Goal: Task Accomplishment & Management: Manage account settings

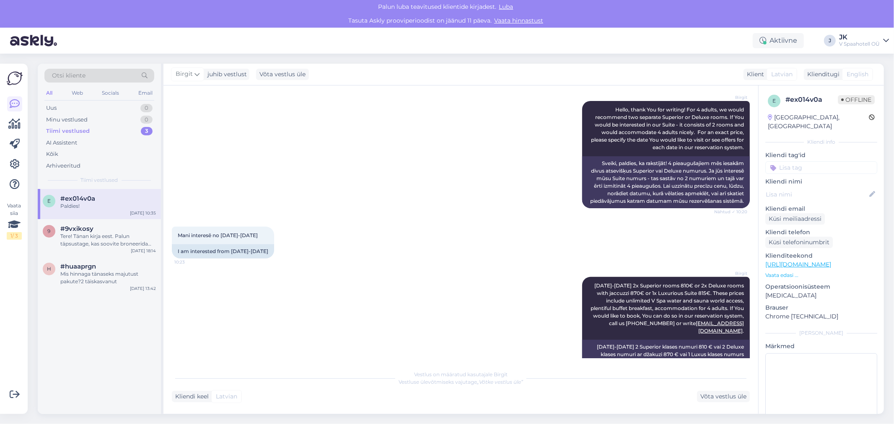
scroll to position [296, 0]
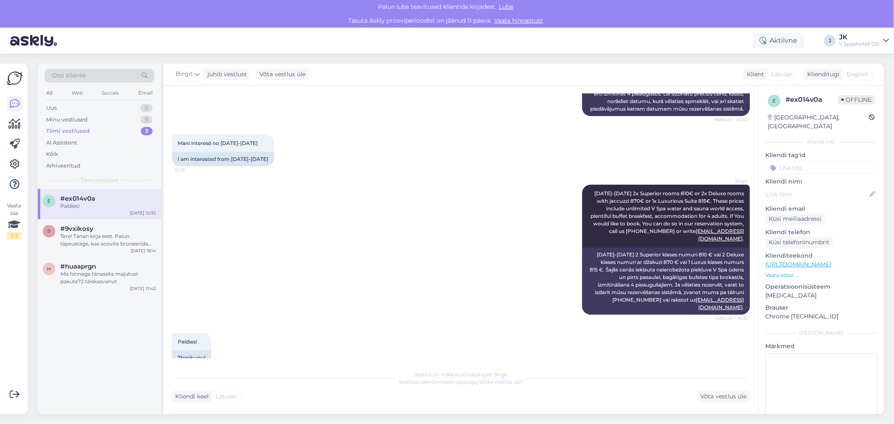
click at [841, 37] on div "Aktiivne J JK V Spaahotell OÜ" at bounding box center [447, 41] width 894 height 26
click at [893, 43] on div "Aktiivne J JK V Spaahotell OÜ" at bounding box center [447, 41] width 894 height 26
click at [891, 39] on div "Aktiivne J JK V Spaahotell OÜ" at bounding box center [447, 41] width 894 height 26
click at [878, 42] on div "V Spaahotell OÜ" at bounding box center [859, 44] width 41 height 7
click at [831, 91] on div "Logi välja" at bounding box center [814, 98] width 149 height 15
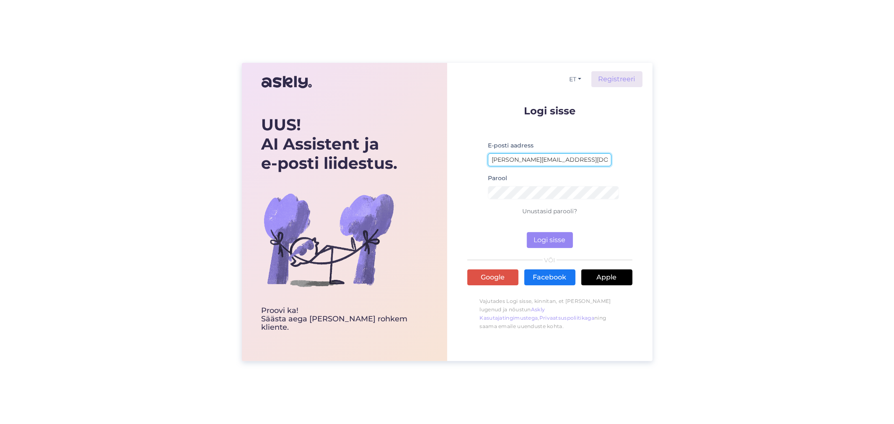
drag, startPoint x: 533, startPoint y: 151, endPoint x: 329, endPoint y: 151, distance: 204.2
click at [329, 151] on div "UUS! AI Assistent ja e-posti liidestus. Proovi ka! Säästa aega [PERSON_NAME] ro…" at bounding box center [447, 212] width 411 height 298
click at [506, 153] on input "[PERSON_NAME][EMAIL_ADDRESS][DOMAIN_NAME]" at bounding box center [550, 159] width 124 height 13
drag, startPoint x: 510, startPoint y: 151, endPoint x: 458, endPoint y: 150, distance: 51.6
click at [458, 150] on div "ET Registreeri Logi sisse E-posti aadress [PERSON_NAME][EMAIL_ADDRESS][DOMAIN_N…" at bounding box center [549, 212] width 205 height 298
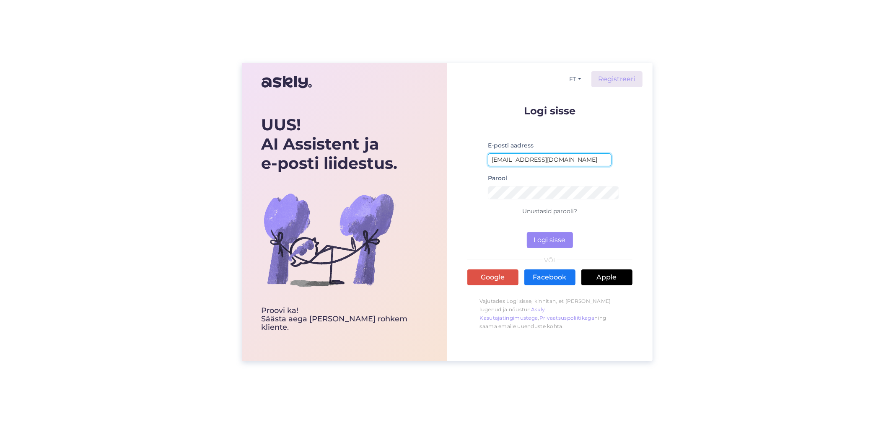
type input "[EMAIL_ADDRESS][DOMAIN_NAME]"
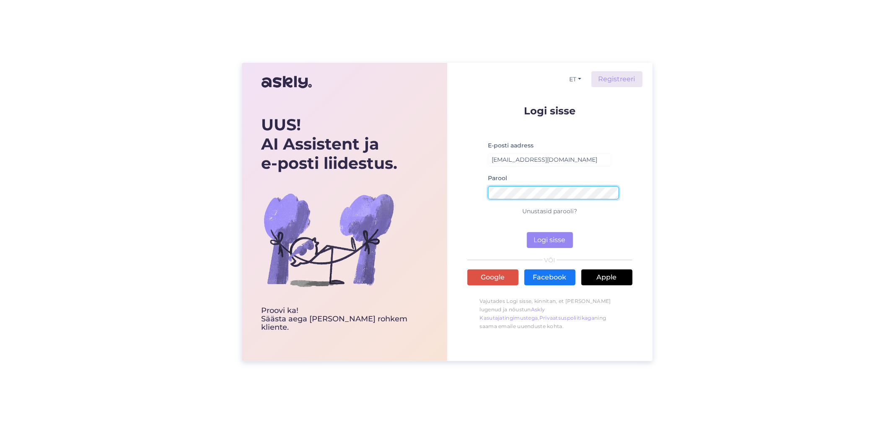
click at [384, 177] on div "UUS! AI Assistent ja e-posti liidestus. Proovi ka! Säästa aega [PERSON_NAME] ro…" at bounding box center [447, 212] width 411 height 298
click at [527, 232] on button "Logi sisse" at bounding box center [550, 240] width 46 height 16
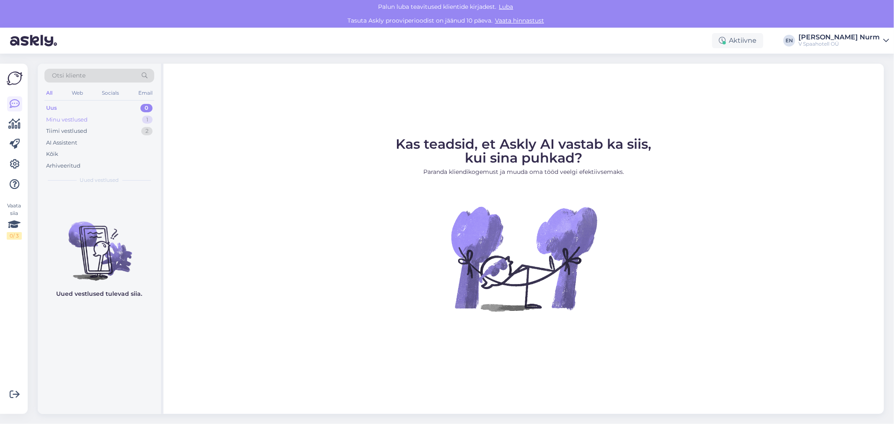
click at [72, 119] on div "Minu vestlused" at bounding box center [67, 120] width 42 height 8
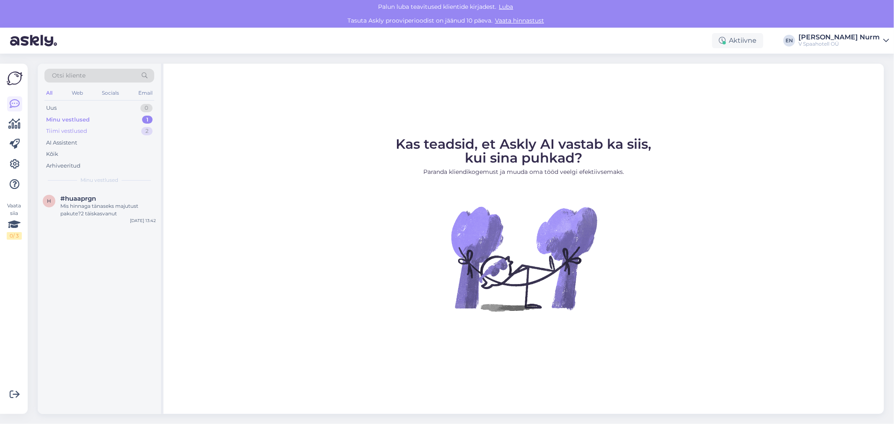
click at [77, 129] on div "Tiimi vestlused" at bounding box center [66, 131] width 41 height 8
click at [77, 121] on div "Minu vestlused" at bounding box center [67, 120] width 42 height 8
click at [99, 215] on div "Mis hinnaga tänaseks majutust pakute?2 täiskasvanut" at bounding box center [108, 209] width 96 height 15
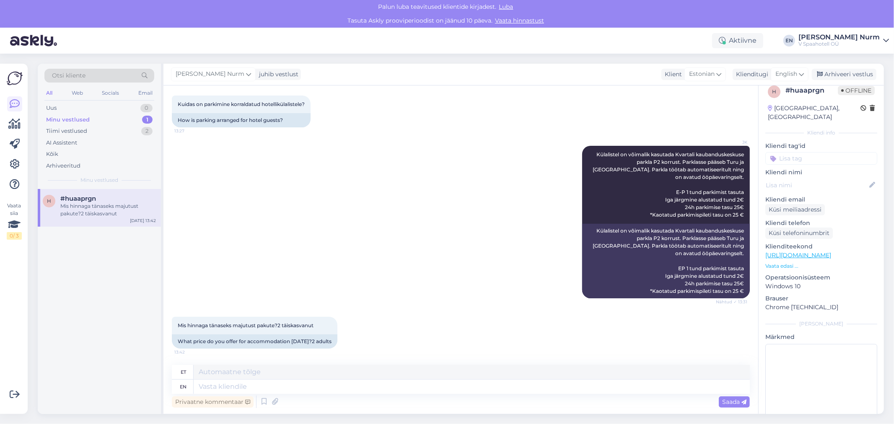
scroll to position [11, 0]
click at [16, 166] on icon at bounding box center [15, 164] width 10 height 10
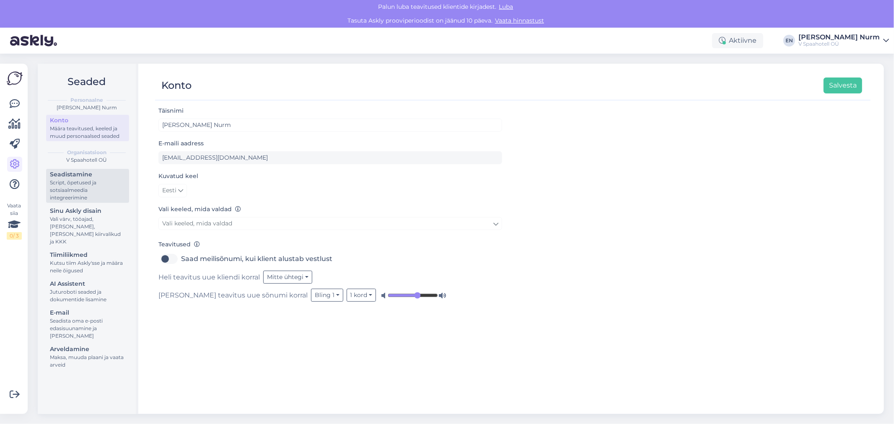
click at [82, 179] on div "Script, õpetused ja sotsiaalmeedia integreerimine" at bounding box center [87, 190] width 75 height 23
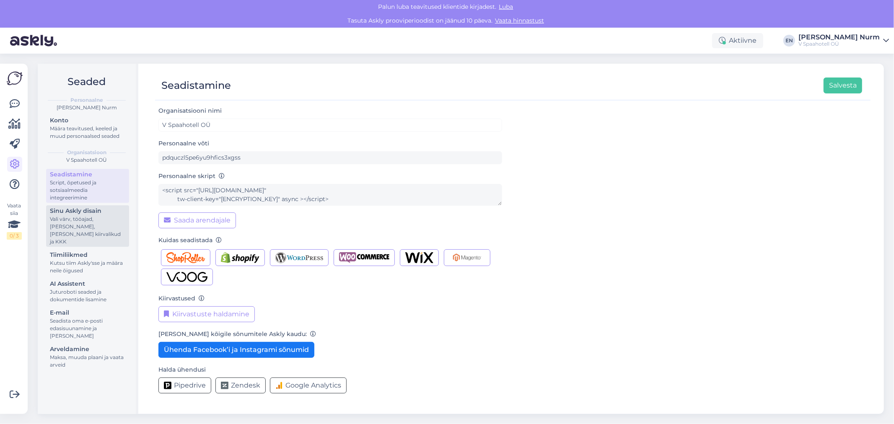
click at [75, 218] on div "Vali värv, tööajad, [PERSON_NAME], [PERSON_NAME] kiirvalikud ja KKK" at bounding box center [87, 230] width 75 height 30
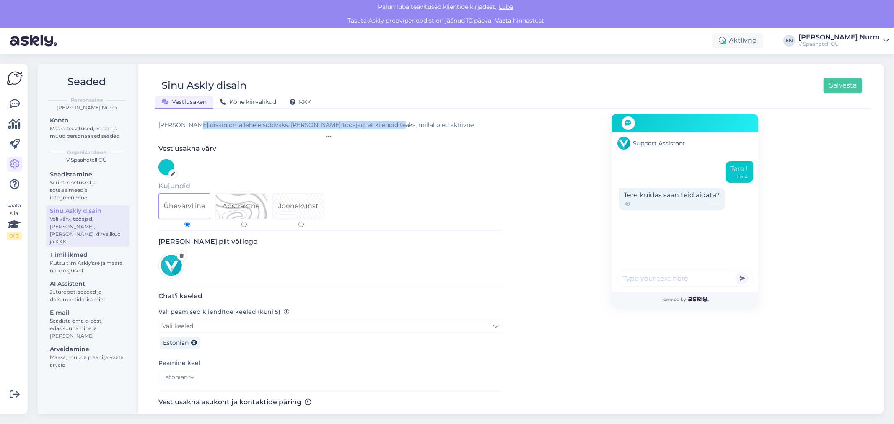
drag, startPoint x: 187, startPoint y: 122, endPoint x: 376, endPoint y: 126, distance: 188.7
click at [376, 126] on div "[PERSON_NAME] disain oma lehele sobivaks. [PERSON_NAME] tööajad, et kliendid te…" at bounding box center [330, 125] width 344 height 9
click at [390, 116] on form "[PERSON_NAME] disain oma lehele sobivaks. [PERSON_NAME] tööajad, et kliendid te…" at bounding box center [330, 357] width 344 height 486
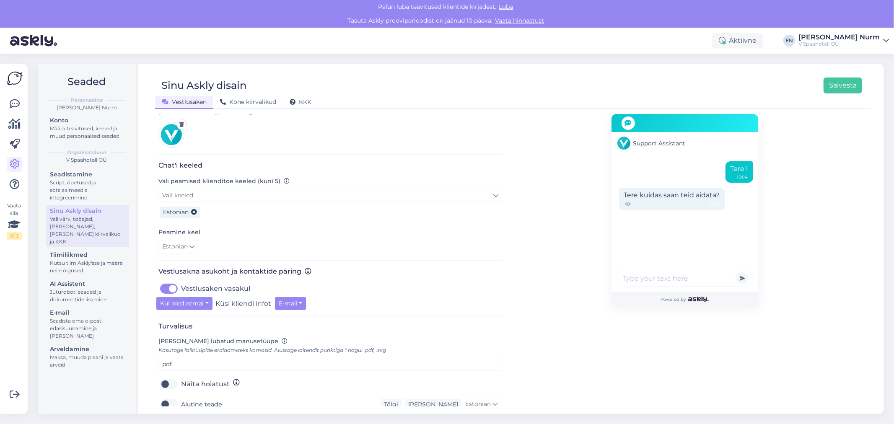
scroll to position [140, 0]
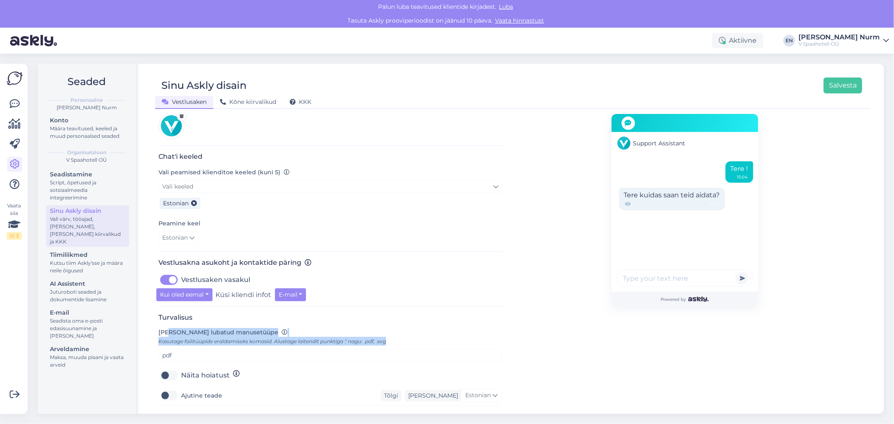
drag, startPoint x: 164, startPoint y: 312, endPoint x: 430, endPoint y: 316, distance: 265.4
click at [430, 328] on div "[PERSON_NAME] lubatud manusetüüpe Kasutage failitüüpide eraldamiseks komasid. A…" at bounding box center [330, 345] width 344 height 34
click at [392, 328] on div "[PERSON_NAME] lubatud manusetüüpe Kasutage failitüüpide eraldamiseks komasid. A…" at bounding box center [330, 345] width 344 height 34
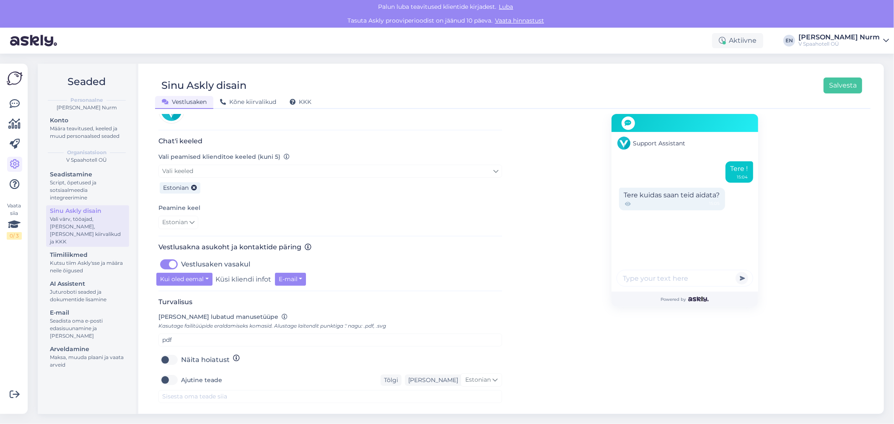
scroll to position [164, 0]
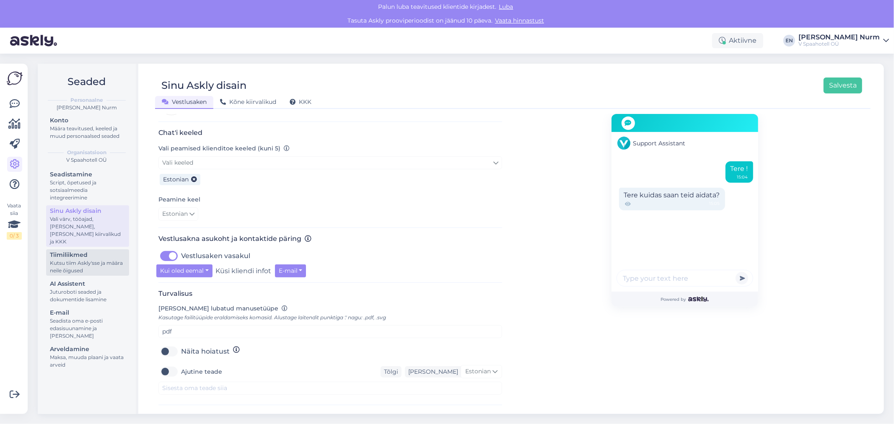
click at [79, 260] on div "Kutsu tiim Askly'sse ja määra neile õigused" at bounding box center [87, 267] width 75 height 15
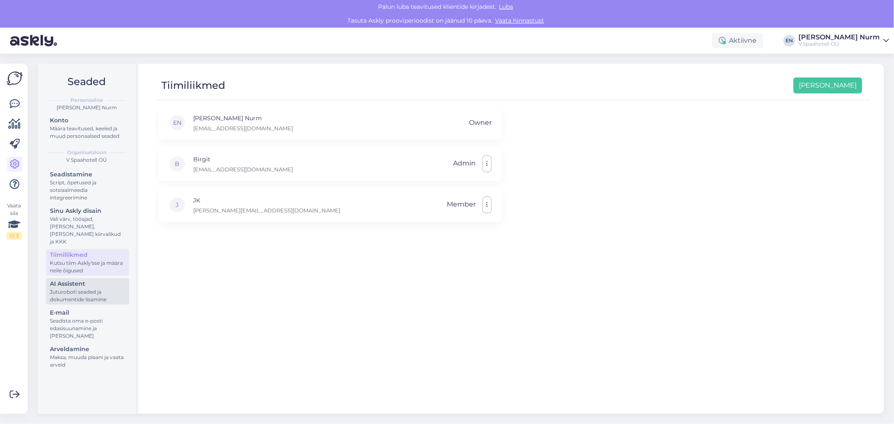
click at [81, 280] on div "AI Assistent" at bounding box center [87, 284] width 75 height 9
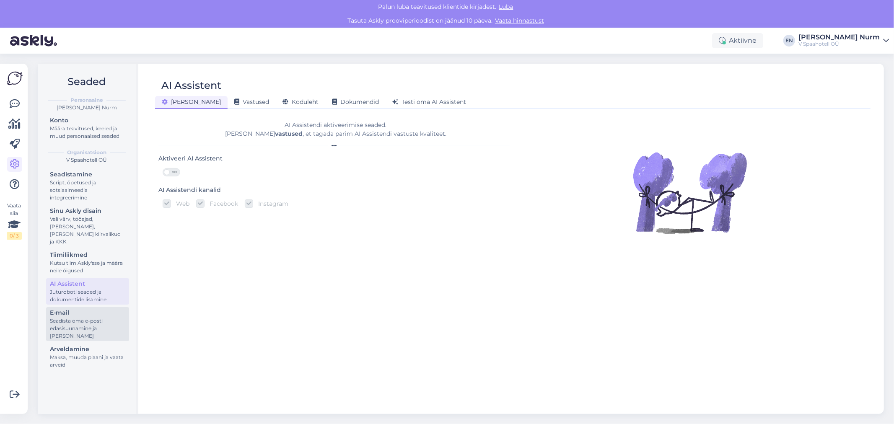
click at [84, 317] on div "Seadista oma e-posti edasisuunamine ja [PERSON_NAME]" at bounding box center [87, 328] width 75 height 23
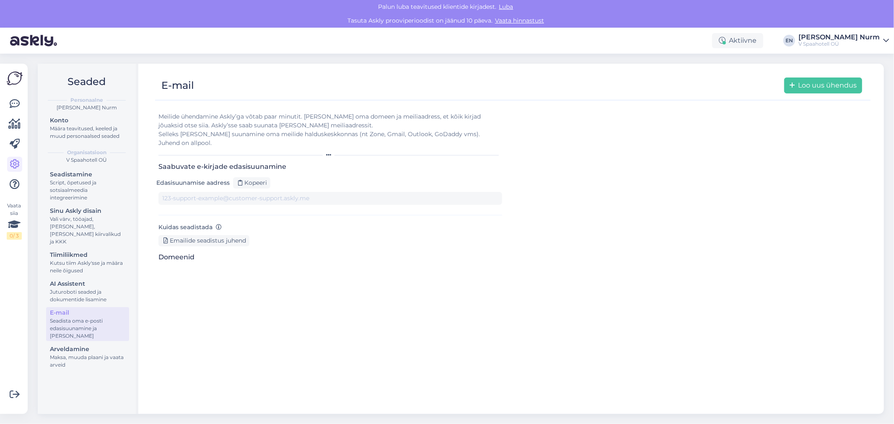
type input "[DOMAIN_NAME][EMAIL_ADDRESS][DOMAIN_NAME]"
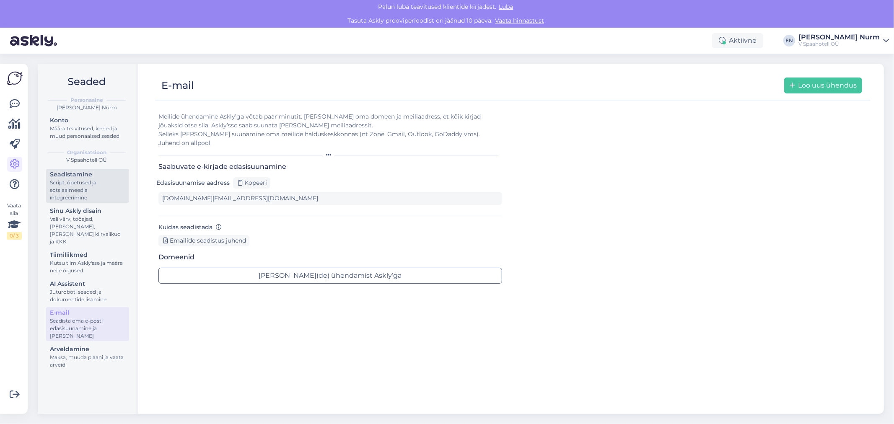
click at [64, 179] on div "Script, õpetused ja sotsiaalmeedia integreerimine" at bounding box center [87, 190] width 75 height 23
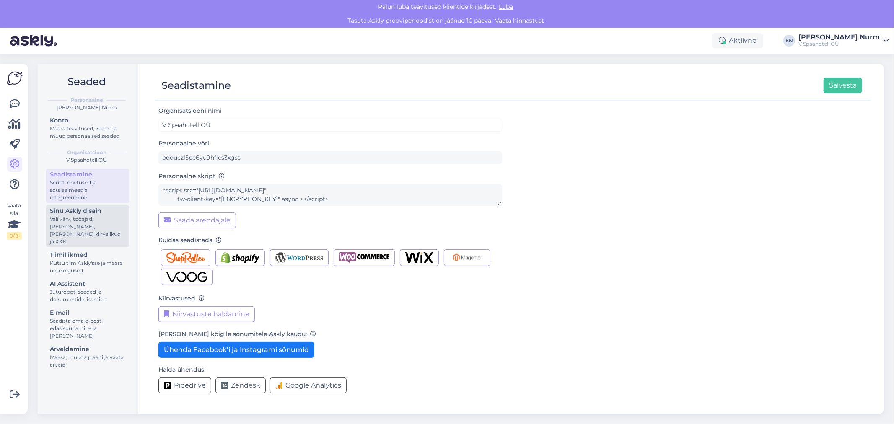
click at [71, 218] on div "Vali värv, tööajad, [PERSON_NAME], [PERSON_NAME] kiirvalikud ja KKK" at bounding box center [87, 230] width 75 height 30
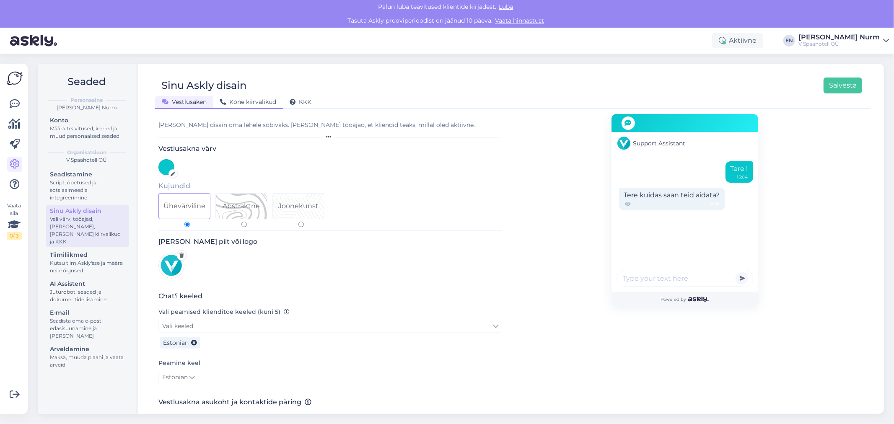
click at [248, 101] on span "Kõne kiirvalikud" at bounding box center [248, 102] width 56 height 8
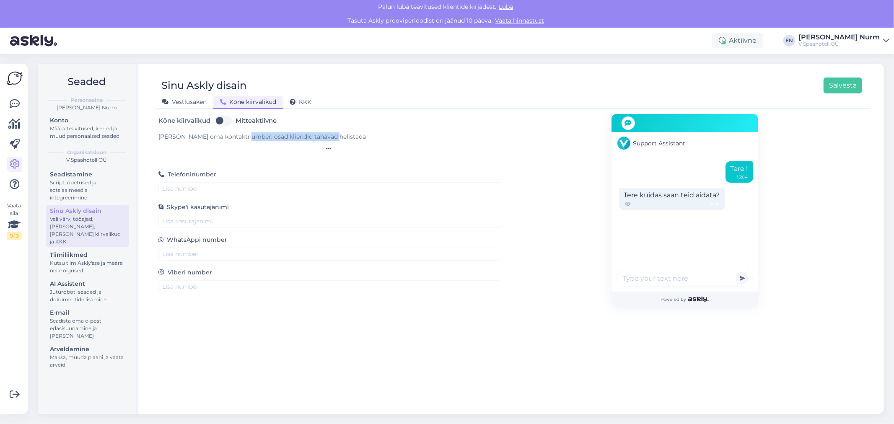
drag, startPoint x: 241, startPoint y: 135, endPoint x: 353, endPoint y: 136, distance: 111.9
click at [353, 136] on div "[PERSON_NAME] oma kontaktnumber, osad kliendid tahavad helistada" at bounding box center [330, 136] width 344 height 9
click at [332, 138] on div "[PERSON_NAME] oma kontaktnumber, osad kliendid tahavad helistada" at bounding box center [330, 136] width 344 height 9
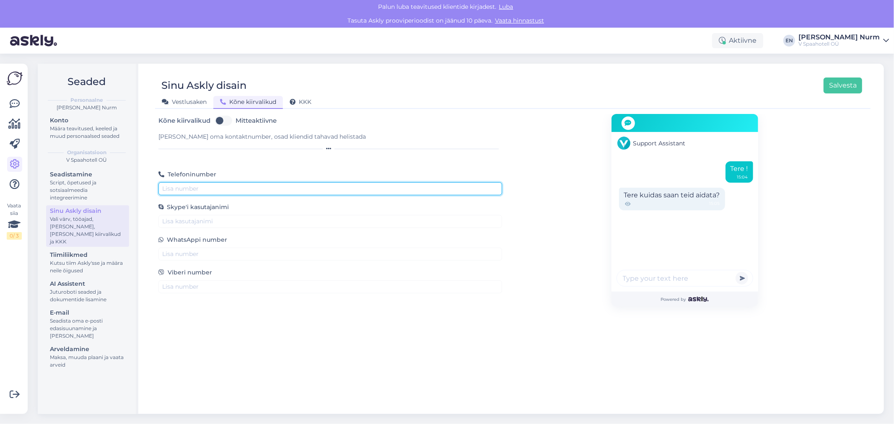
click at [191, 182] on input "text" at bounding box center [330, 188] width 344 height 13
paste input "[PHONE_NUMBER]"
type input "[PHONE_NUMBER]"
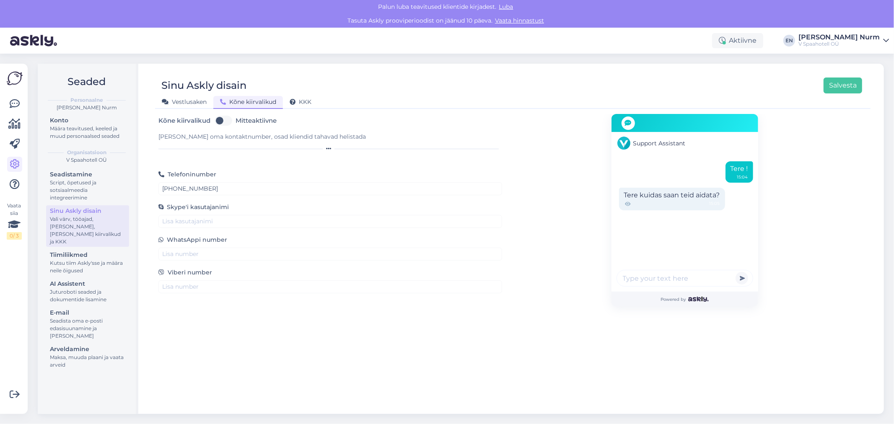
click at [236, 120] on label "Mitteaktiivne" at bounding box center [256, 120] width 41 height 13
click at [222, 120] on input "Mitteaktiivne" at bounding box center [223, 120] width 21 height 13
checkbox input "true"
click at [844, 83] on button "Salvesta" at bounding box center [843, 86] width 39 height 16
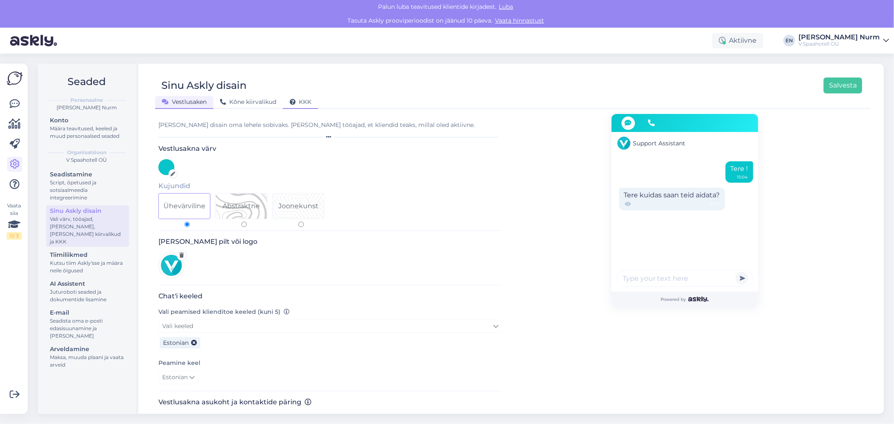
click at [297, 101] on span "KKK" at bounding box center [301, 102] width 22 height 8
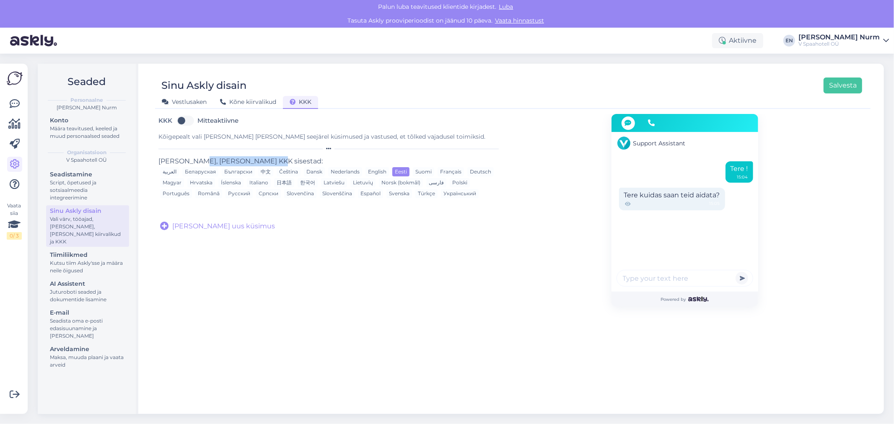
drag, startPoint x: 182, startPoint y: 158, endPoint x: 244, endPoint y: 157, distance: 61.6
click at [244, 157] on div "[PERSON_NAME], [PERSON_NAME] KKK sisestad:" at bounding box center [327, 161] width 339 height 10
click at [270, 241] on form "KKK Mitteaktiivne Kõigepealt vali [PERSON_NAME] [PERSON_NAME] seejärel küsimuse…" at bounding box center [330, 210] width 344 height 193
click at [190, 221] on span "[PERSON_NAME] uus küsimus" at bounding box center [223, 226] width 103 height 10
click at [199, 210] on input "text" at bounding box center [304, 215] width 280 height 11
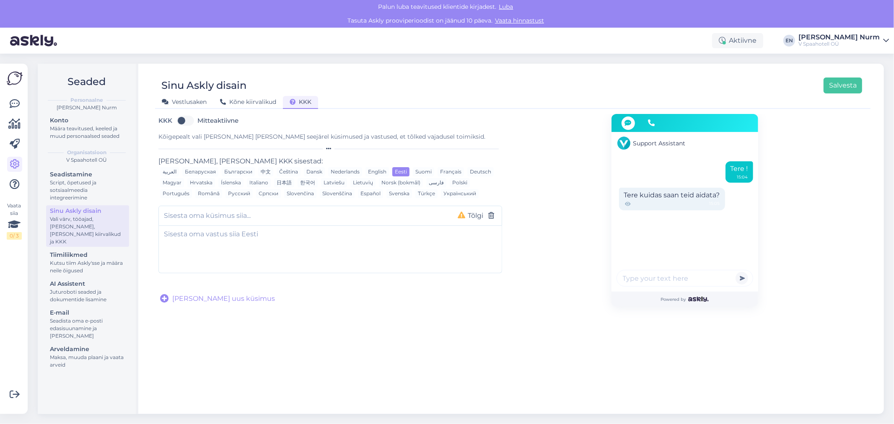
paste input "Mis [PERSON_NAME] on hotelli sisse- [PERSON_NAME] registreerimine?"
type input "Mis [PERSON_NAME] on hotelli sisse- [PERSON_NAME] registreerimine?"
click at [200, 226] on textarea at bounding box center [330, 248] width 343 height 44
click at [250, 229] on textarea at bounding box center [330, 248] width 343 height 44
paste textarea "Hotelli sisseregistreerimine algab [PERSON_NAME] 16:00 ning väljaregistreerimin…"
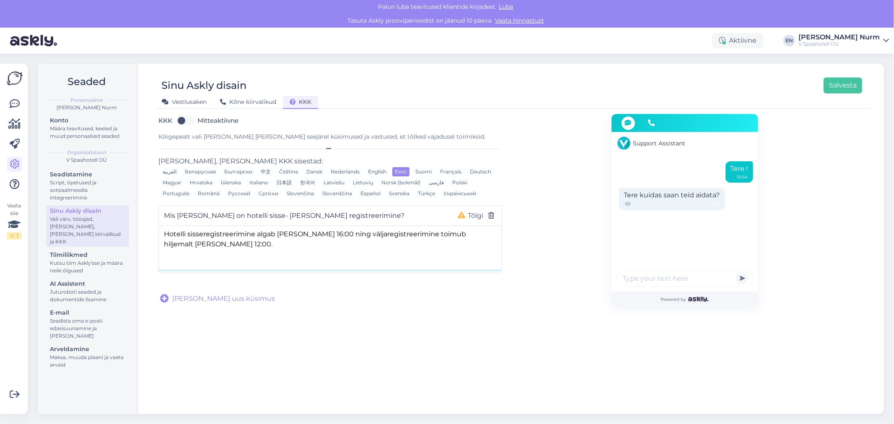
type textarea "Hotelli sisseregistreerimine algab [PERSON_NAME] 16:00 ning väljaregistreerimin…"
click at [324, 335] on div "KKK Mitteaktiivne Kõigepealt vali [PERSON_NAME] [PERSON_NAME] seejärel küsimuse…" at bounding box center [513, 260] width 716 height 293
click at [182, 294] on span "[PERSON_NAME] uus küsimus" at bounding box center [223, 299] width 103 height 10
click at [470, 210] on button "Tõlgi" at bounding box center [475, 215] width 21 height 11
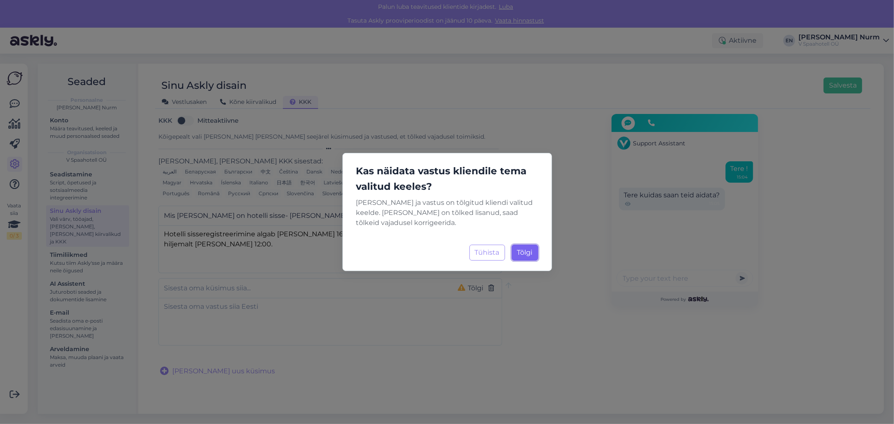
click at [529, 249] on span "Tõlgi" at bounding box center [525, 253] width 16 height 8
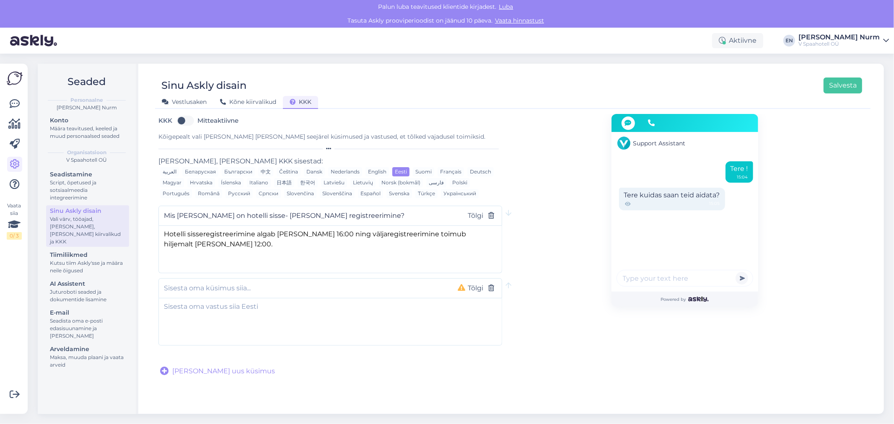
click at [193, 283] on input "text" at bounding box center [304, 288] width 280 height 11
paste input "Millised on võimalused auto parkimiseks?"
type input "Millised on võimalused auto parkimiseks?"
click at [475, 283] on button "Tõlgi" at bounding box center [475, 288] width 21 height 11
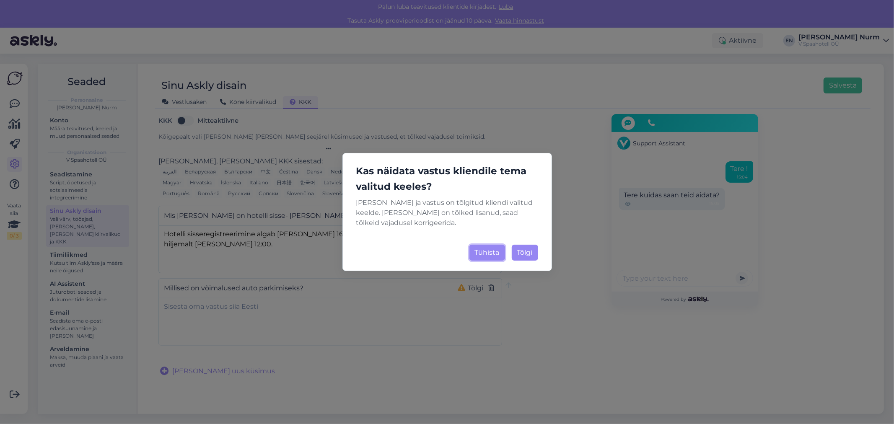
click at [503, 245] on button "Tühista" at bounding box center [488, 253] width 36 height 16
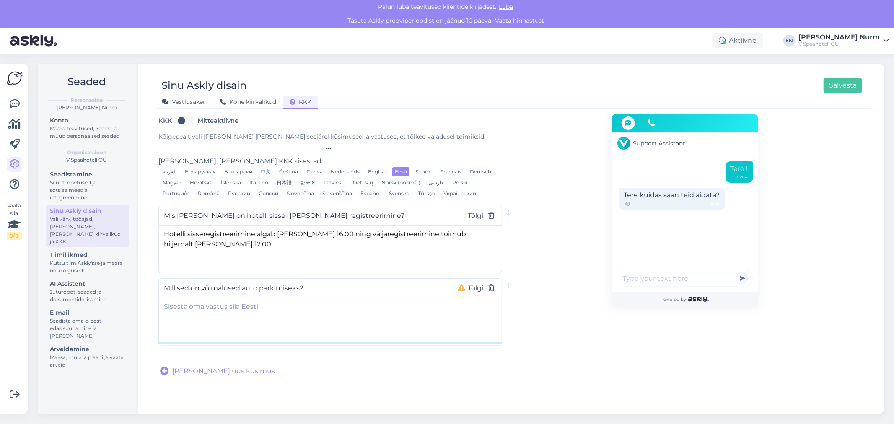
click at [262, 308] on textarea at bounding box center [330, 321] width 343 height 44
paste textarea "Külalistel on võimalik kasutada Kvartali kaubanduskeskuse parkla P2 korrust. Pa…"
click at [270, 299] on textarea "Külalistel on võimalik kasutada Kvartali kaubanduskeskuse parkla P2 korrust. Pa…" at bounding box center [330, 321] width 343 height 44
drag, startPoint x: 316, startPoint y: 294, endPoint x: 223, endPoint y: 293, distance: 93.5
click at [223, 299] on textarea "Külalistel on võimalik kasutada Kvartali kaubanduskeskuse parkla P2 korrust. Pa…" at bounding box center [330, 321] width 343 height 44
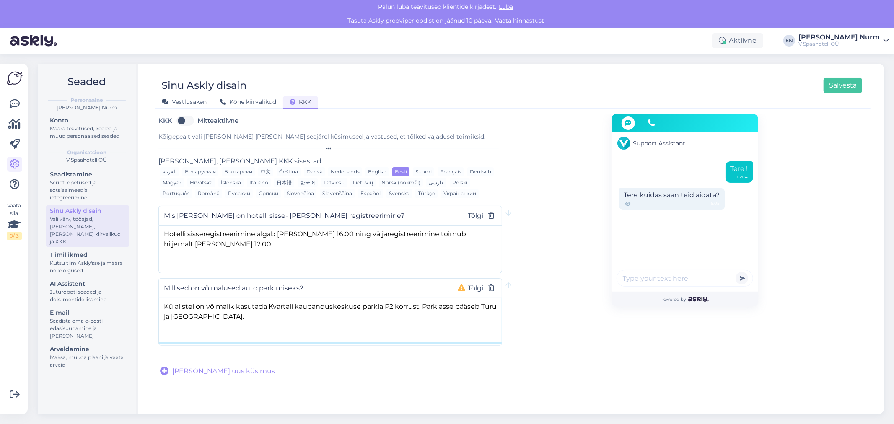
click at [216, 302] on textarea "Külalistel on võimalik kasutada Kvartali kaubanduskeskuse parkla P2 korrust. Pa…" at bounding box center [330, 321] width 343 height 44
drag, startPoint x: 219, startPoint y: 295, endPoint x: 408, endPoint y: 299, distance: 188.7
click at [408, 299] on textarea "Külalistel on võimalik kasutada Kvartali kaubanduskeskuse parkla P2 korrust. Pa…" at bounding box center [330, 321] width 343 height 44
click at [389, 312] on textarea "Külalistel on võimalik kasutada Kvartali kaubanduskeskuse parkla P2 korrust. Pa…" at bounding box center [330, 321] width 343 height 44
click at [361, 299] on textarea "Külalistel on võimalik kasutada Kvartali kaubanduskeskuse parkla P2 korrust. Pa…" at bounding box center [330, 321] width 343 height 44
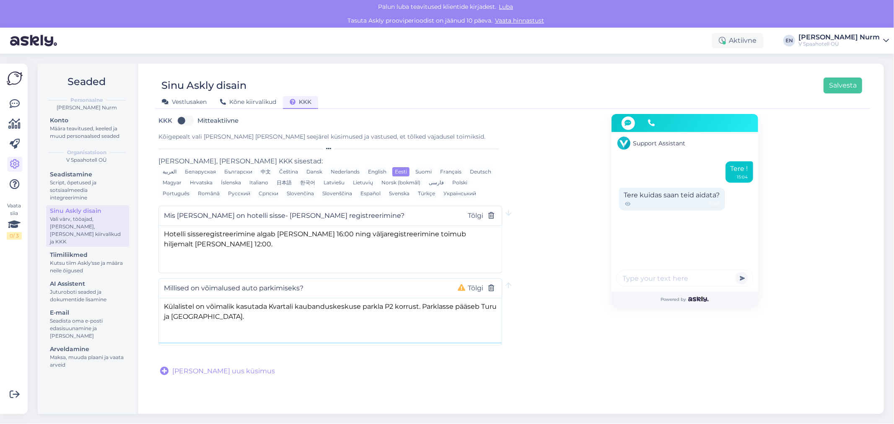
drag, startPoint x: 345, startPoint y: 296, endPoint x: 467, endPoint y: 296, distance: 121.6
click at [467, 299] on textarea "Külalistel on võimalik kasutada Kvartali kaubanduskeskuse parkla P2 korrust. Pa…" at bounding box center [330, 321] width 343 height 44
click at [357, 299] on textarea "Külalistel on võimalik kasutada Kvartali kaubanduskeskuse parkla P2 korrust. Pa…" at bounding box center [330, 321] width 343 height 44
click at [371, 299] on textarea "Külalistel on võimalik kasutada Kvartali kaubanduskeskuse parkla P2 korrust. Pa…" at bounding box center [330, 321] width 343 height 44
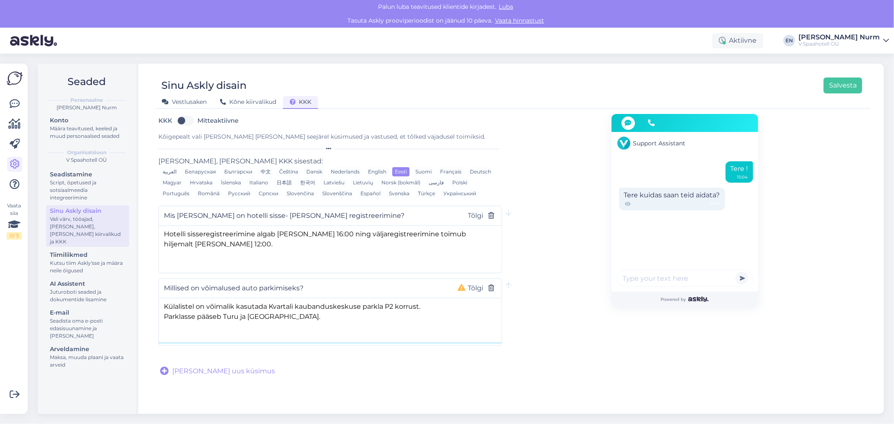
paste textarea "24h parkimise tasu 25€"
paste textarea "Tasuda saab nii sularahas kui pangakaardiga, kasutades parkla keskel olevaid ma…"
click at [432, 299] on textarea "Külalistel on võimalik kasutada Kvartali kaubanduskeskuse parkla P2 korrust. 24…" at bounding box center [330, 321] width 343 height 44
drag, startPoint x: 435, startPoint y: 294, endPoint x: 493, endPoint y: 298, distance: 58.4
click at [493, 299] on textarea "Külalistel on võimalik kasutada Kvartali kaubanduskeskuse parkla P2 korrust. 24…" at bounding box center [330, 321] width 343 height 44
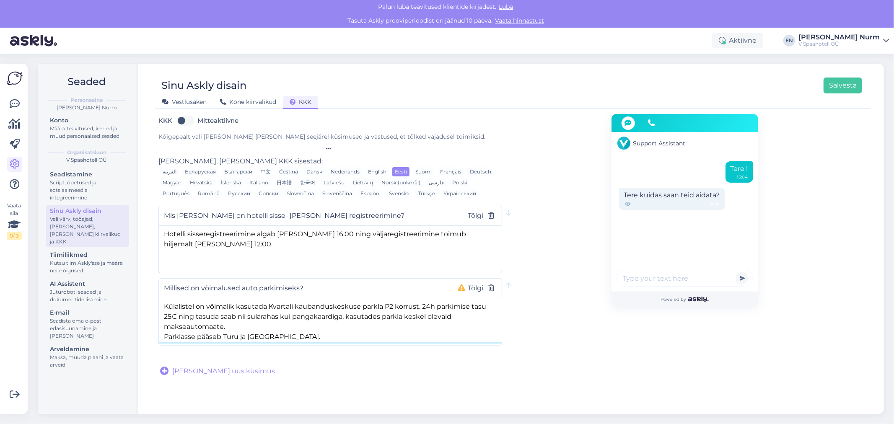
click at [180, 299] on textarea "Külalistel on võimalik kasutada Kvartali kaubanduskeskuse parkla P2 korrust. 24…" at bounding box center [330, 321] width 343 height 44
drag, startPoint x: 165, startPoint y: 302, endPoint x: 269, endPoint y: 304, distance: 104.4
click at [269, 304] on textarea "Külalistel on võimalik kasutada Kvartali kaubanduskeskuse parkla P2 korrust. 24…" at bounding box center [330, 321] width 343 height 44
click at [256, 307] on textarea "Külalistel on võimalik kasutada Kvartali kaubanduskeskuse parkla P2 korrust. 24…" at bounding box center [330, 321] width 343 height 44
click at [348, 301] on textarea "Külalistel on võimalik kasutada Kvartali kaubanduskeskuse parkla P2 korrust. 24…" at bounding box center [330, 321] width 343 height 44
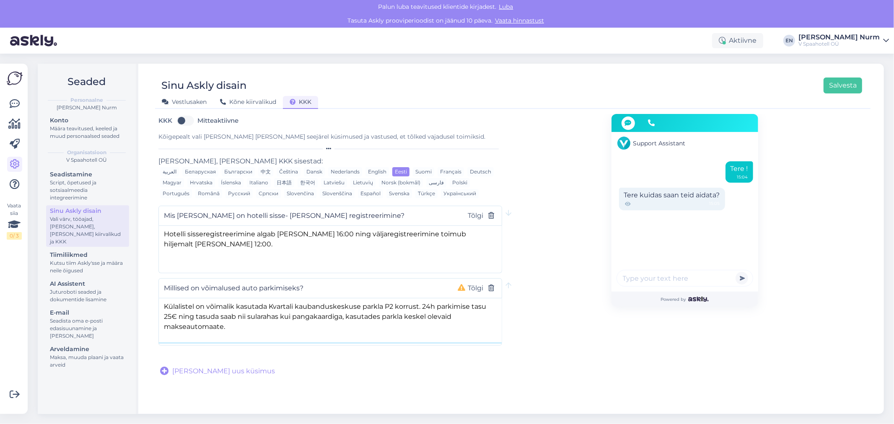
click at [281, 319] on textarea "Külalistel on võimalik kasutada Kvartali kaubanduskeskuse parkla P2 korrust. 24…" at bounding box center [330, 321] width 343 height 44
click at [163, 299] on textarea "Külalistel on võimalik kasutada Kvartali kaubanduskeskuse parkla P2 korrust. 24…" at bounding box center [330, 321] width 343 height 44
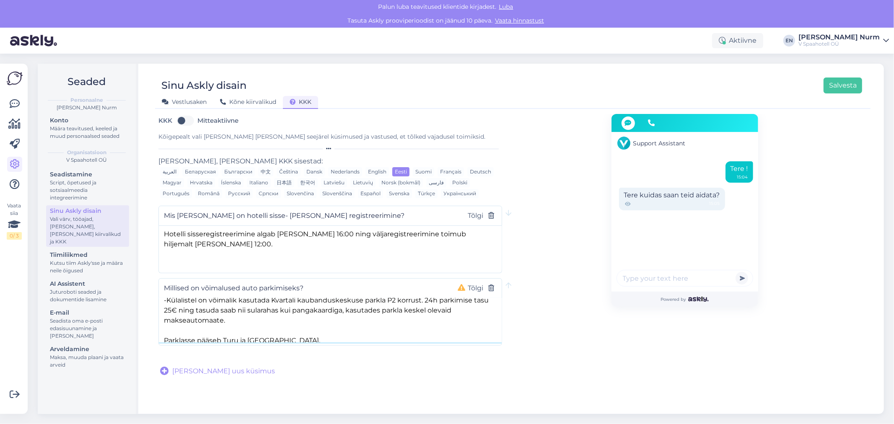
scroll to position [8, 0]
click at [163, 320] on textarea "-Külalistel on võimalik kasutada Kvartali kaubanduskeskuse parkla P2 korrust. 2…" at bounding box center [330, 321] width 343 height 44
paste textarea "Hotelli vahetus läheduses asub [GEOGRAPHIC_DATA][PERSON_NAME] [PERSON_NAME], [P…"
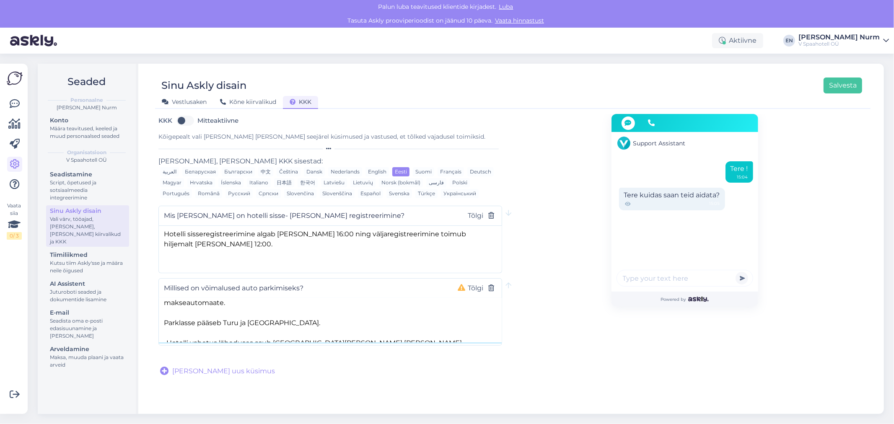
scroll to position [18, 0]
drag, startPoint x: 323, startPoint y: 296, endPoint x: 418, endPoint y: 312, distance: 97.0
click at [418, 312] on textarea "-Külalistel on võimalik kasutada Kvartali kaubanduskeskuse parkla P2 korrust. 2…" at bounding box center [330, 321] width 343 height 44
click at [407, 316] on textarea "-Külalistel on võimalik kasutada Kvartali kaubanduskeskuse parkla P2 korrust. 2…" at bounding box center [330, 321] width 343 height 44
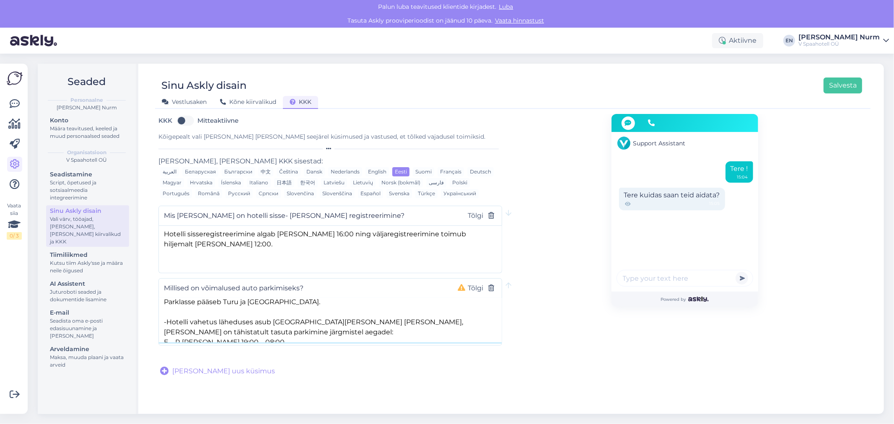
click at [164, 316] on textarea "-Külalistel on võimalik kasutada Kvartali kaubanduskeskuse parkla P2 korrust. 2…" at bounding box center [330, 321] width 343 height 44
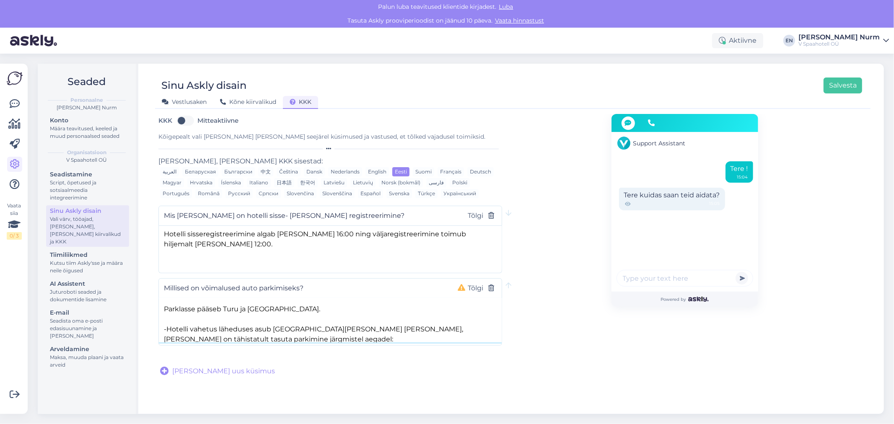
scroll to position [0, 0]
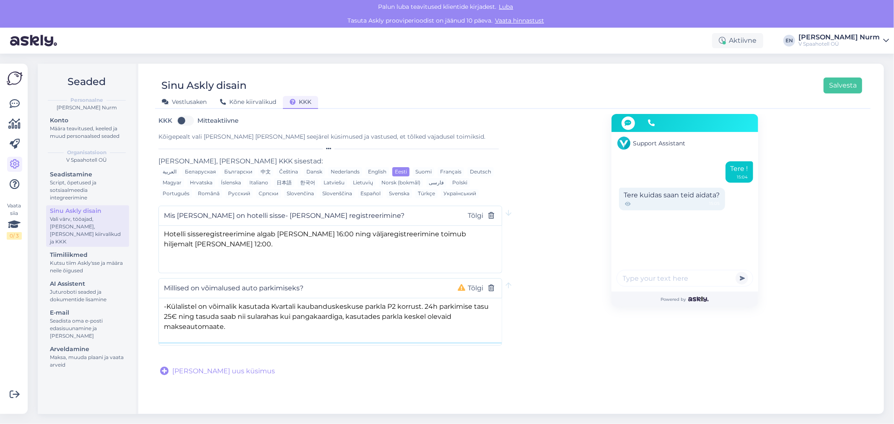
click at [164, 317] on textarea "-Külalistel on võimalik kasutada Kvartali kaubanduskeskuse parkla P2 korrust. 2…" at bounding box center [330, 321] width 343 height 44
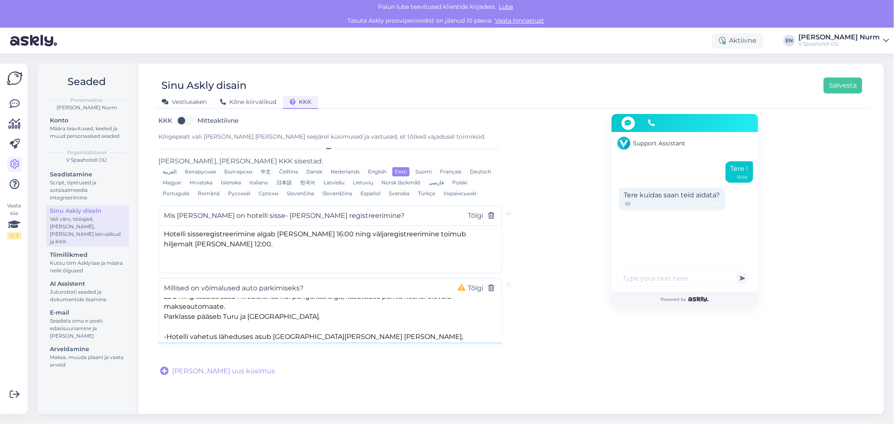
scroll to position [30, 0]
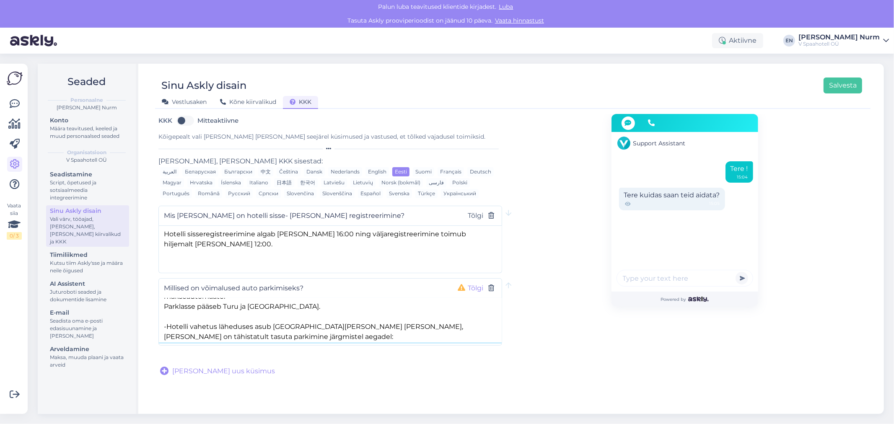
type textarea "-Külalistel on võimalik kasutada Kvartali kaubanduskeskuse parkla P2 korrust. 2…"
click at [473, 283] on button "Tõlgi" at bounding box center [475, 288] width 21 height 11
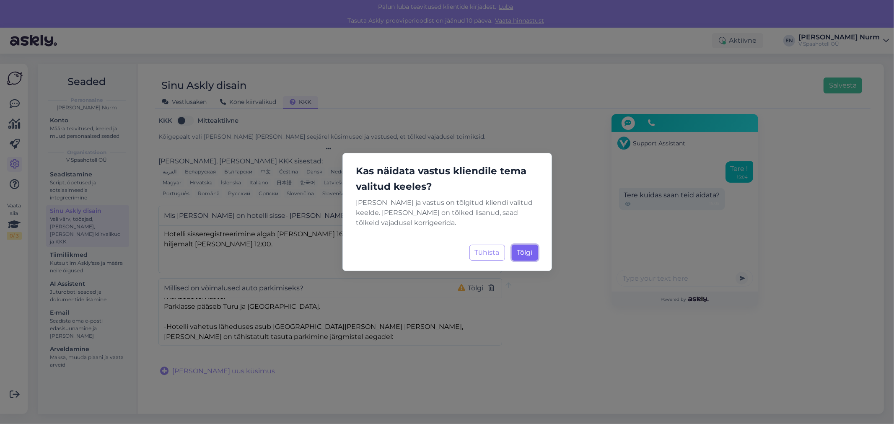
click at [528, 249] on span "Tõlgi" at bounding box center [525, 253] width 16 height 8
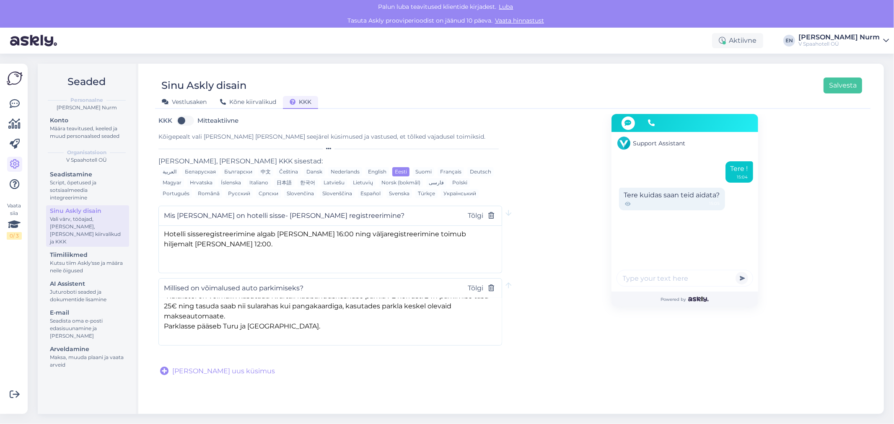
scroll to position [0, 0]
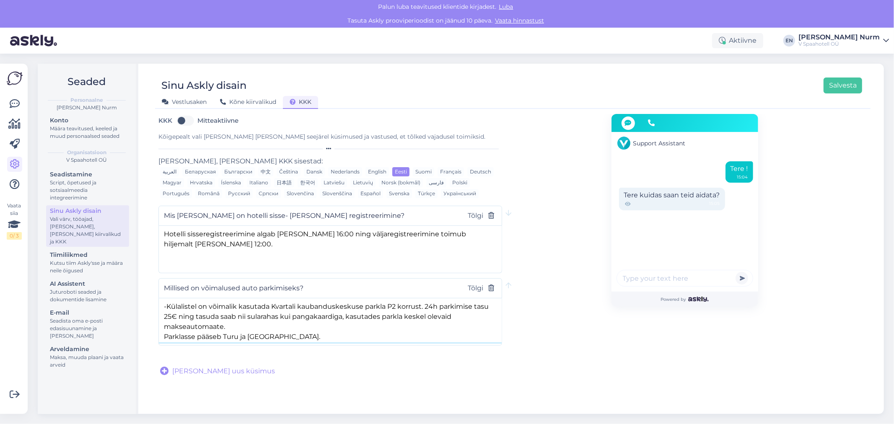
click at [165, 299] on textarea "-Külalistel on võimalik kasutada Kvartali kaubanduskeskuse parkla P2 korrust. 2…" at bounding box center [330, 321] width 343 height 44
click at [544, 288] on div "Support Assistant Tere ! 15:04 Tere kuidas saan teid aidata? 15:05 Powered by" at bounding box center [684, 245] width 365 height 262
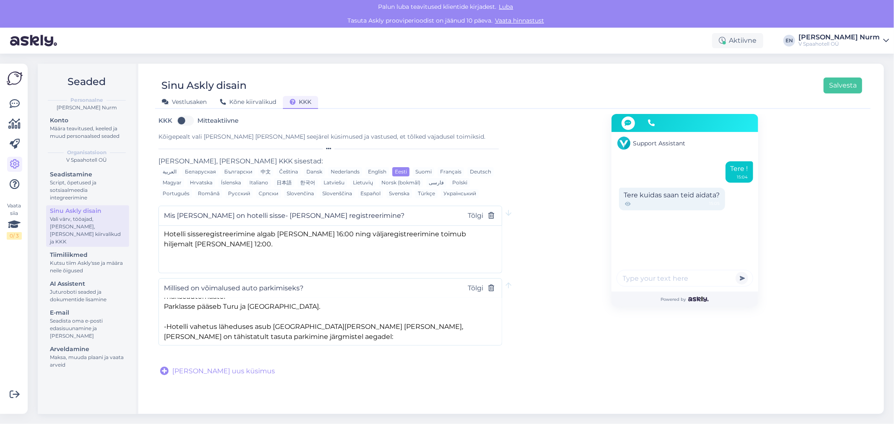
click at [207, 366] on span "[PERSON_NAME] uus küsimus" at bounding box center [223, 371] width 103 height 10
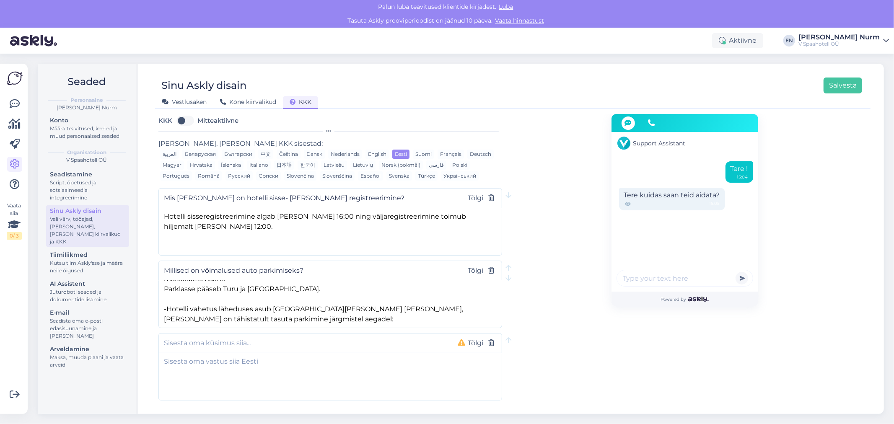
scroll to position [27, 0]
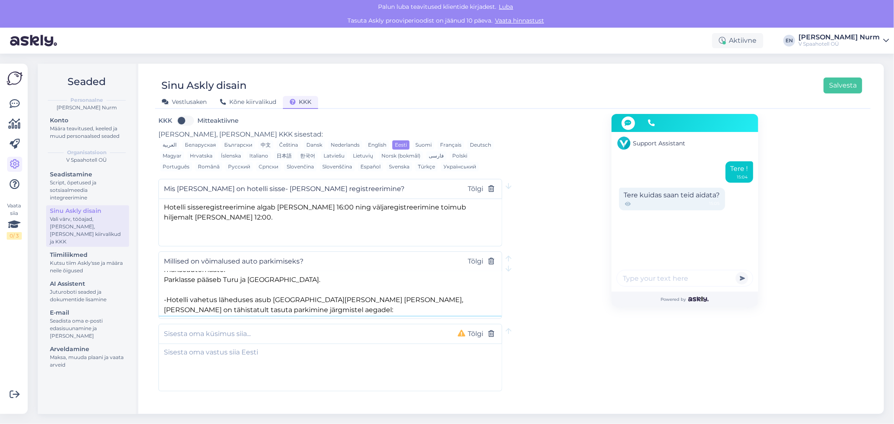
click at [247, 280] on textarea "-Külalistel on võimalik kasutada Kvartali kaubanduskeskuse parkla P2 korrust. 2…" at bounding box center [330, 294] width 343 height 44
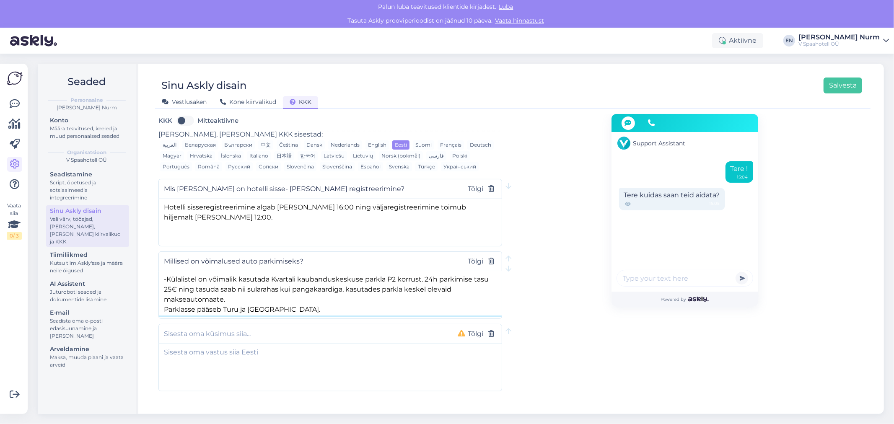
scroll to position [0, 0]
drag, startPoint x: 286, startPoint y: 281, endPoint x: 188, endPoint y: 265, distance: 99.1
click at [188, 272] on textarea "-Külalistel on võimalik kasutada Kvartali kaubanduskeskuse parkla P2 korrust. 2…" at bounding box center [330, 294] width 343 height 44
click at [322, 296] on textarea "-Külalistel on võimalik kasutada Kvartali kaubanduskeskuse parkla P2 korrust. 2…" at bounding box center [330, 294] width 343 height 44
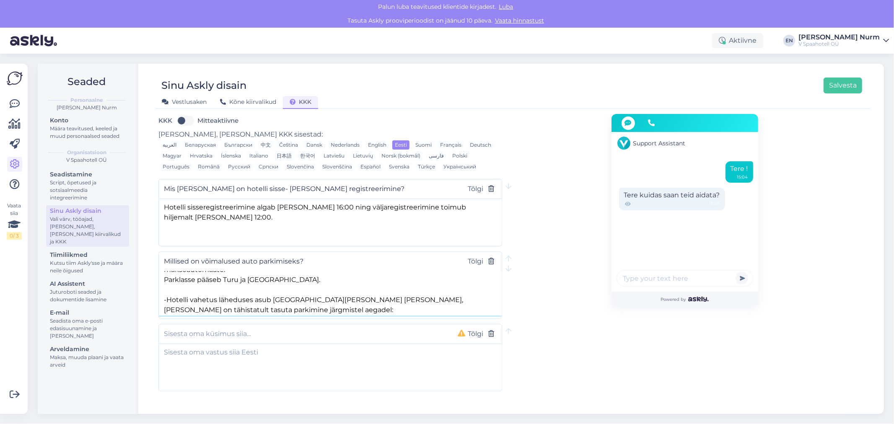
click at [312, 273] on textarea "-Külalistel on võimalik kasutada Kvartali kaubanduskeskuse parkla P2 korrust. 2…" at bounding box center [330, 294] width 343 height 44
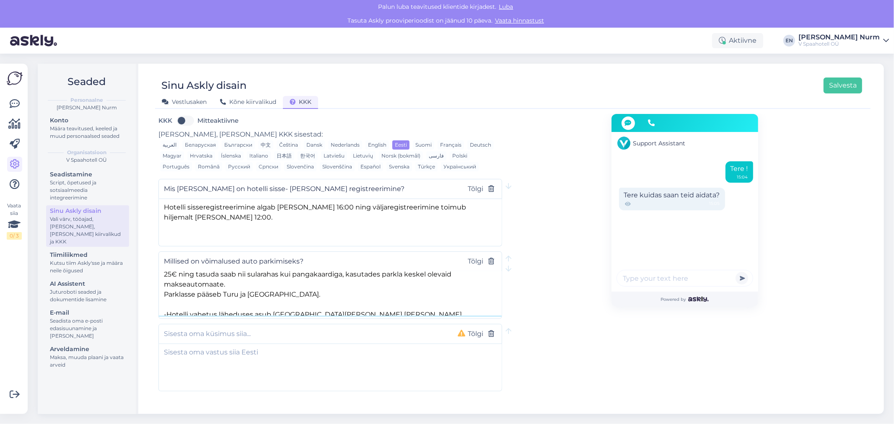
scroll to position [15, 0]
drag, startPoint x: 304, startPoint y: 267, endPoint x: 449, endPoint y: 286, distance: 145.5
click at [449, 286] on textarea "-Külalistel on võimalik kasutada Kvartali kaubanduskeskuse parkla P2 korrust. 2…" at bounding box center [330, 294] width 343 height 44
click at [407, 287] on textarea "-Külalistel on võimalik kasutada Kvartali kaubanduskeskuse parkla P2 korrust. 2…" at bounding box center [330, 294] width 343 height 44
click at [346, 282] on textarea "-Külalistel on võimalik kasutada Kvartali kaubanduskeskuse parkla P2 korrust. 2…" at bounding box center [330, 294] width 343 height 44
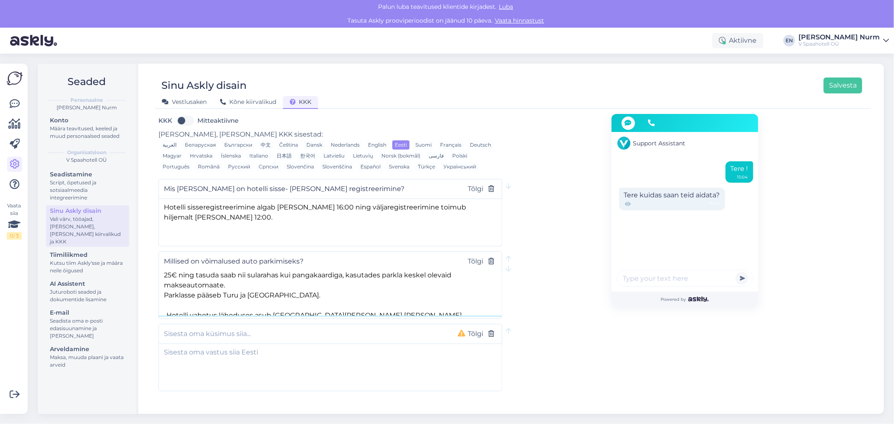
drag, startPoint x: 355, startPoint y: 283, endPoint x: 444, endPoint y: 289, distance: 89.5
click at [444, 289] on textarea "-Külalistel on võimalik kasutada Kvartali kaubanduskeskuse parkla P2 korrust. 2…" at bounding box center [330, 294] width 343 height 44
click at [457, 286] on textarea "-Külalistel on võimalik kasutada Kvartali kaubanduskeskuse parkla P2 korrust. 2…" at bounding box center [330, 294] width 343 height 44
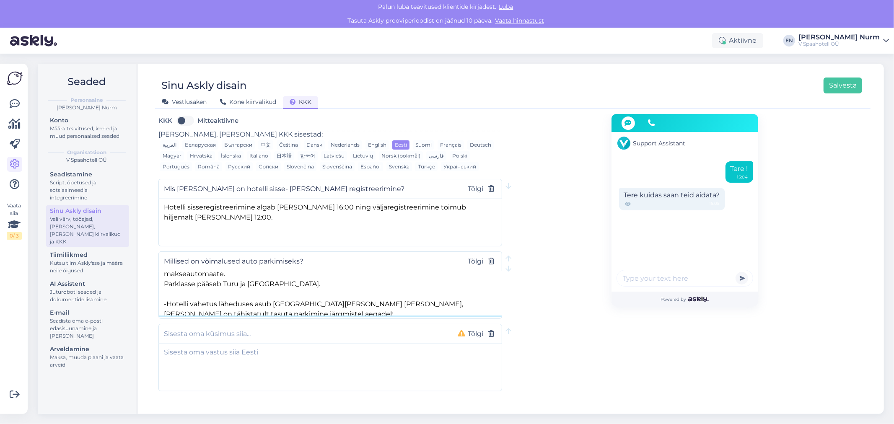
scroll to position [30, 0]
click at [208, 329] on input "text" at bounding box center [304, 334] width 280 height 11
click at [175, 326] on div "Tõlgi" at bounding box center [330, 334] width 344 height 20
paste input "Värske ja rikkalik hommikusöök Rootsi lauas ootab Teid hotelli I korruse restor…"
type input "Värske ja rikkalik hommikusöök Rootsi lauas ootab Teid hotelli I korruse restor…"
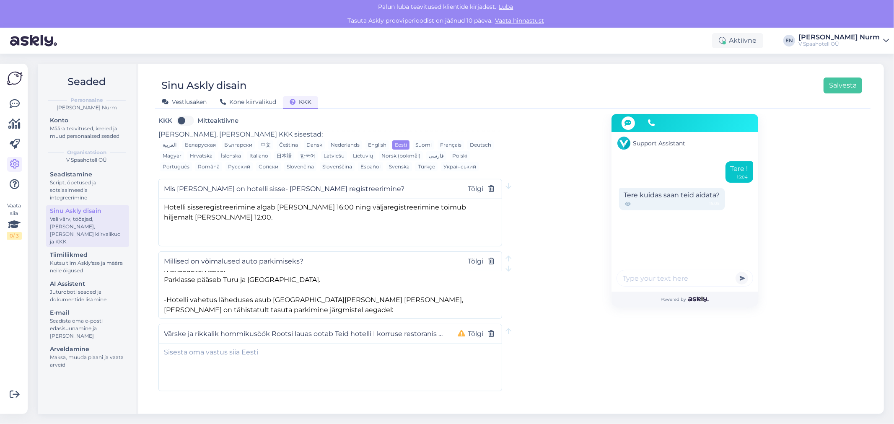
drag, startPoint x: 445, startPoint y: 322, endPoint x: 138, endPoint y: 321, distance: 306.9
click at [138, 321] on div "Seaded Personaalne [PERSON_NAME] Määra teavitused, keeled ja muud personaalsed …" at bounding box center [461, 239] width 846 height 350
type input "Mis [PERSON_NAME] pakute hommikusööki?"
click at [240, 344] on textarea at bounding box center [330, 366] width 343 height 44
paste textarea "Tervislik ja rikkalik hommikusöök hotelli restoranis [PERSON_NAME]"
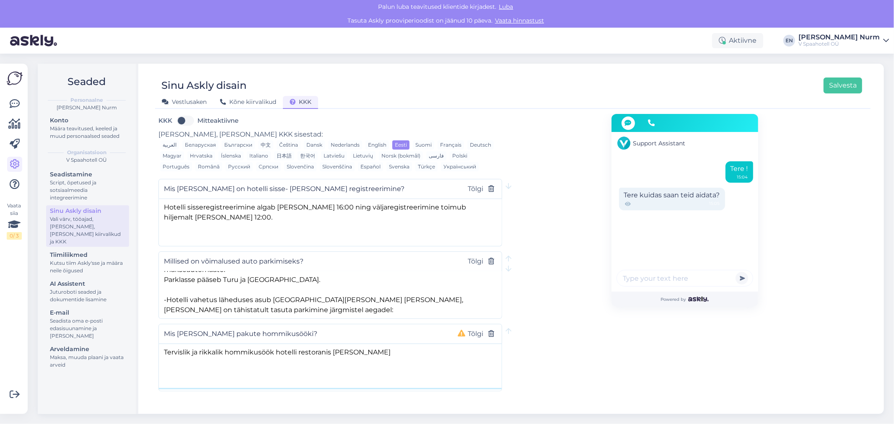
click at [184, 344] on textarea "Tervislik ja rikkalik hommikusöök hotelli restoranis [PERSON_NAME]" at bounding box center [330, 366] width 343 height 44
click at [257, 344] on textarea "Tervislikku ja rikkalikku hommikusöök hotelli restoranis [PERSON_NAME]" at bounding box center [330, 366] width 343 height 44
drag, startPoint x: 285, startPoint y: 336, endPoint x: 310, endPoint y: 334, distance: 25.2
click at [284, 344] on textarea "Tervislikku ja rikkalikku hommikusööki pakume hotelli restoranis [PERSON_NAME]" at bounding box center [330, 366] width 343 height 44
click at [351, 344] on textarea "Tervislikku ja rikkalikku hommikusööki pakume hotelli restoranis [PERSON_NAME]" at bounding box center [330, 366] width 343 height 44
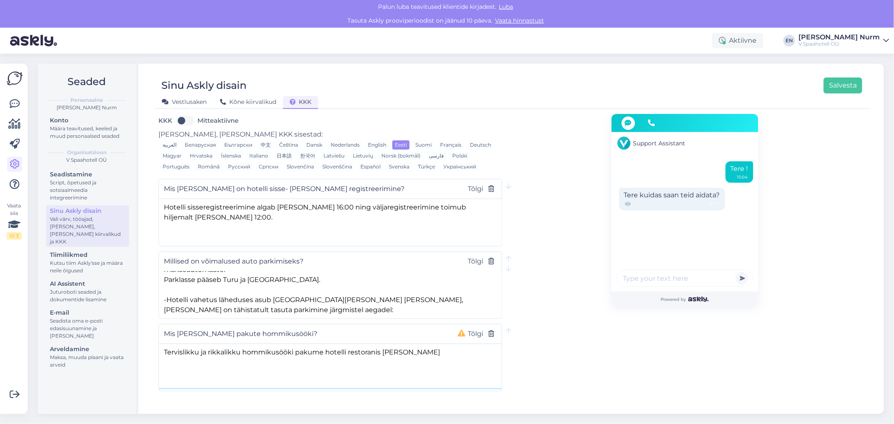
paste textarea "E-R 7:00-10:30 ja L-P 8:00-11:00"
drag, startPoint x: 260, startPoint y: 337, endPoint x: 458, endPoint y: 341, distance: 197.9
click at [458, 344] on textarea "Tervislikku ja rikkalikku hommikusööki pakume hotelli restoranis [PERSON_NAME] …" at bounding box center [330, 366] width 343 height 44
click at [441, 346] on textarea "Tervislikku ja rikkalikku hommikusööki pakume hotelli restoranis [PERSON_NAME] …" at bounding box center [330, 366] width 343 height 44
drag, startPoint x: 447, startPoint y: 338, endPoint x: 300, endPoint y: 337, distance: 147.6
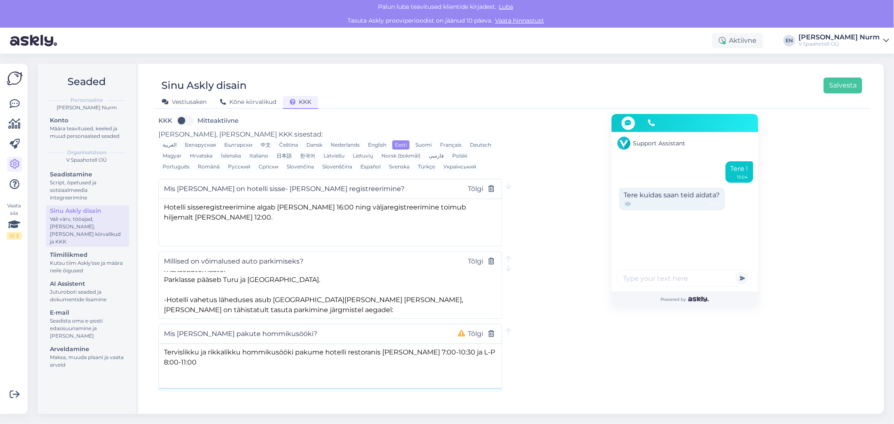
click at [300, 344] on textarea "Tervislikku ja rikkalikku hommikusööki pakume hotelli restoranis [PERSON_NAME] …" at bounding box center [330, 366] width 343 height 44
click at [348, 347] on textarea "Tervislikku ja rikkalikku hommikusööki pakume hotelli restoranis [PERSON_NAME] …" at bounding box center [330, 366] width 343 height 44
drag, startPoint x: 359, startPoint y: 334, endPoint x: 449, endPoint y: 334, distance: 89.3
click at [449, 344] on textarea "Tervislikku ja rikkalikku hommikusööki pakume hotelli restoranis [PERSON_NAME] …" at bounding box center [330, 366] width 343 height 44
click at [441, 351] on textarea "Tervislikku ja rikkalikku hommikusööki pakume hotelli restoranis [PERSON_NAME] …" at bounding box center [330, 366] width 343 height 44
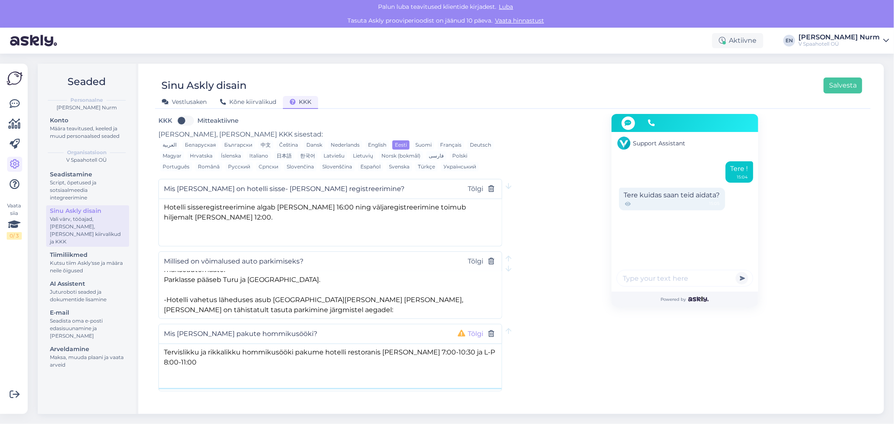
type textarea "Tervislikku ja rikkalikku hommikusööki pakume hotelli restoranis [PERSON_NAME] …"
click at [472, 329] on button "Tõlgi" at bounding box center [475, 334] width 21 height 11
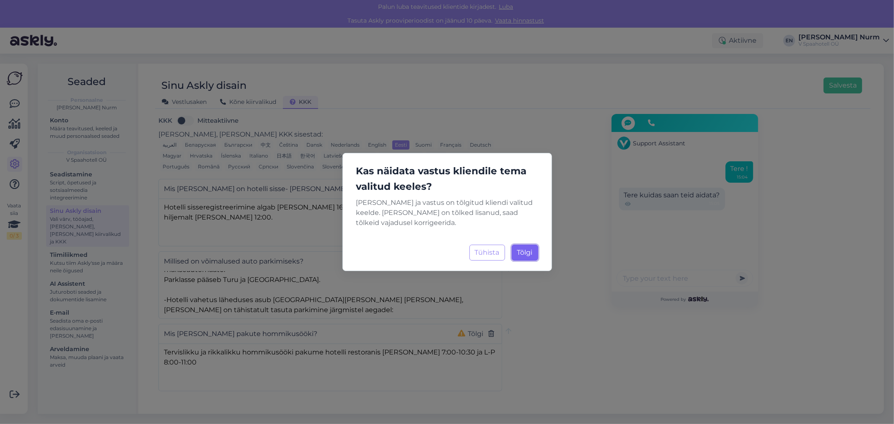
click at [530, 249] on span "Tõlgi" at bounding box center [525, 253] width 16 height 8
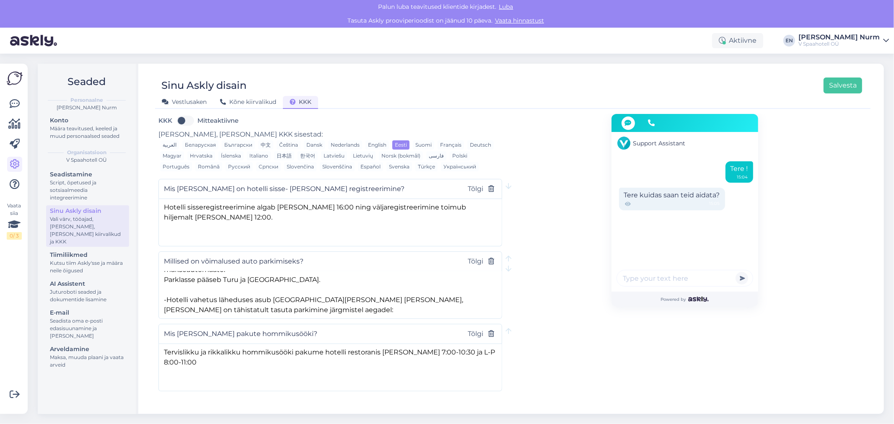
click at [212, 412] on span "[PERSON_NAME] uus küsimus" at bounding box center [223, 417] width 103 height 10
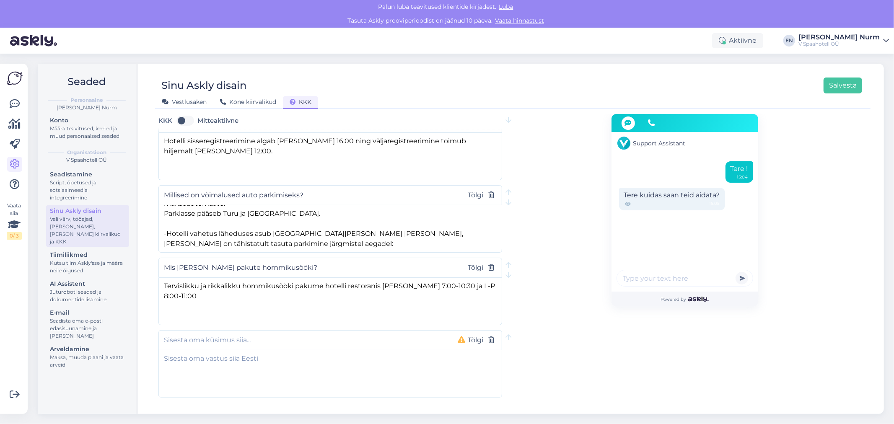
scroll to position [96, 0]
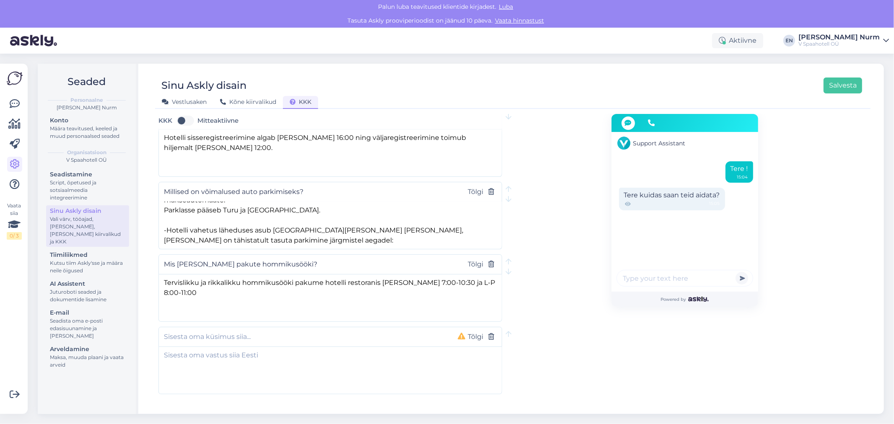
click at [201, 332] on input "text" at bounding box center [304, 337] width 280 height 11
type input "K"
paste input "Kas lemmikloomad on lubatud?"
drag, startPoint x: 249, startPoint y: 320, endPoint x: 221, endPoint y: 320, distance: 28.1
click at [221, 332] on input "Kas lemmikloomad on lubatud?" at bounding box center [304, 337] width 280 height 11
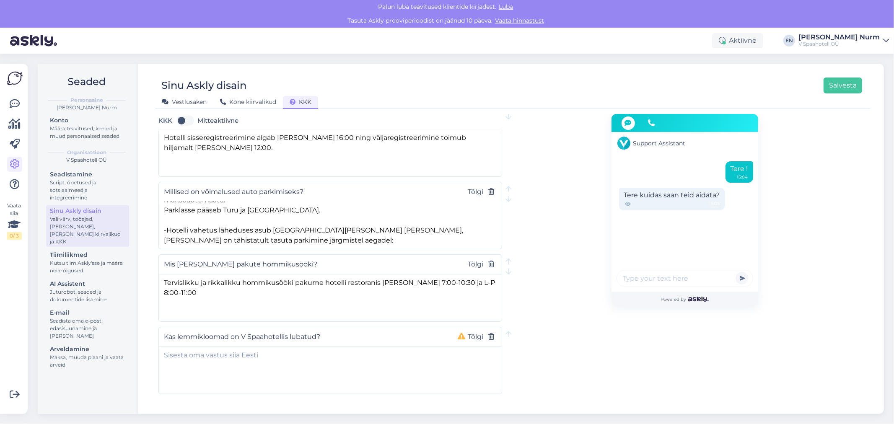
type input "Kas lemmikloomad on V Spaahotellis lubatud?"
click at [237, 347] on textarea at bounding box center [330, 369] width 343 height 44
paste textarea "Paneme kallitele külalistele südamele, et V Spaahotellis ei ole lemmikloomad lu…"
drag, startPoint x: 212, startPoint y: 337, endPoint x: 371, endPoint y: 344, distance: 159.1
click at [371, 347] on textarea "Paneme kallitele külalistele südamele, et V Spaahotellis ei ole lemmikloomad lu…" at bounding box center [330, 369] width 343 height 44
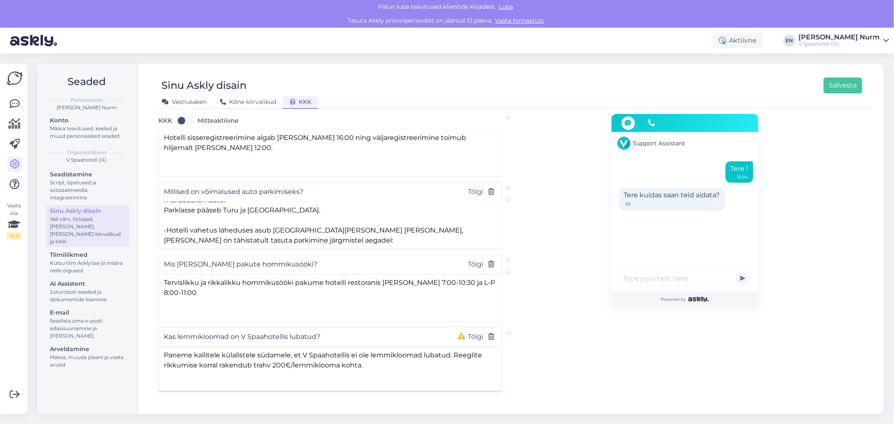
click at [358, 354] on textarea "Paneme kallitele külalistele südamele, et V Spaahotellis ei ole lemmikloomad lu…" at bounding box center [330, 369] width 343 height 44
drag, startPoint x: 357, startPoint y: 341, endPoint x: 480, endPoint y: 345, distance: 123.3
click at [480, 347] on textarea "Paneme kallitele külalistele südamele, et V Spaahotellis ei ole lemmikloomad lu…" at bounding box center [330, 369] width 343 height 44
click at [449, 356] on textarea "Paneme kallitele külalistele südamele, et V Spaahotellis ei ole lemmikloomad lu…" at bounding box center [330, 369] width 343 height 44
drag, startPoint x: 182, startPoint y: 347, endPoint x: 269, endPoint y: 346, distance: 86.4
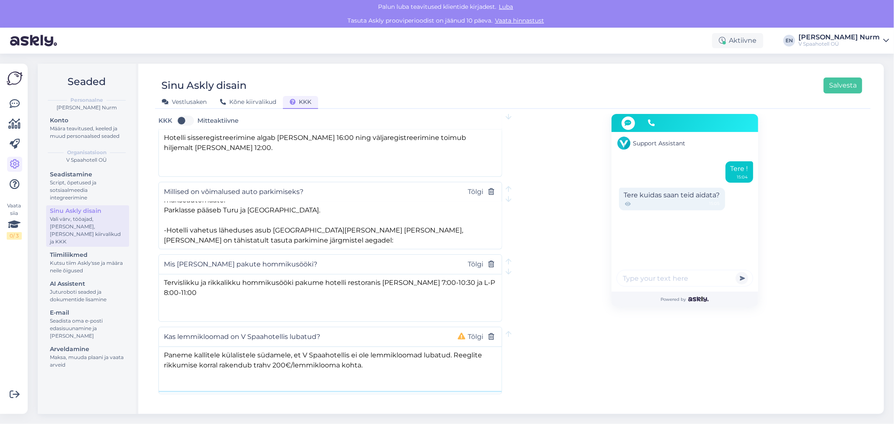
click at [269, 347] on textarea "Paneme kallitele külalistele südamele, et V Spaahotellis ei ole lemmikloomad lu…" at bounding box center [330, 369] width 343 height 44
click at [259, 358] on textarea "Paneme kallitele külalistele südamele, et V Spaahotellis ei ole lemmikloomad lu…" at bounding box center [330, 369] width 343 height 44
type textarea "Paneme kallitele külalistele südamele, et V Spaahotellis ei ole lemmikloomad lu…"
click at [473, 332] on button "Tõlgi" at bounding box center [475, 337] width 21 height 11
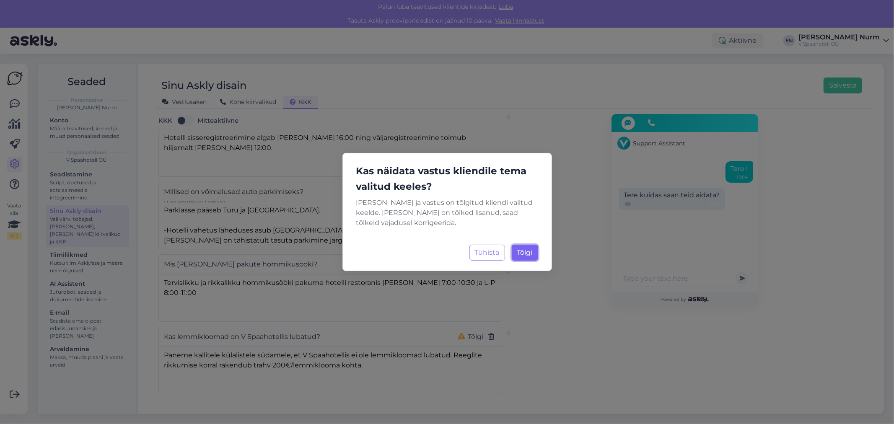
click at [530, 249] on span "Tõlgi" at bounding box center [525, 253] width 16 height 8
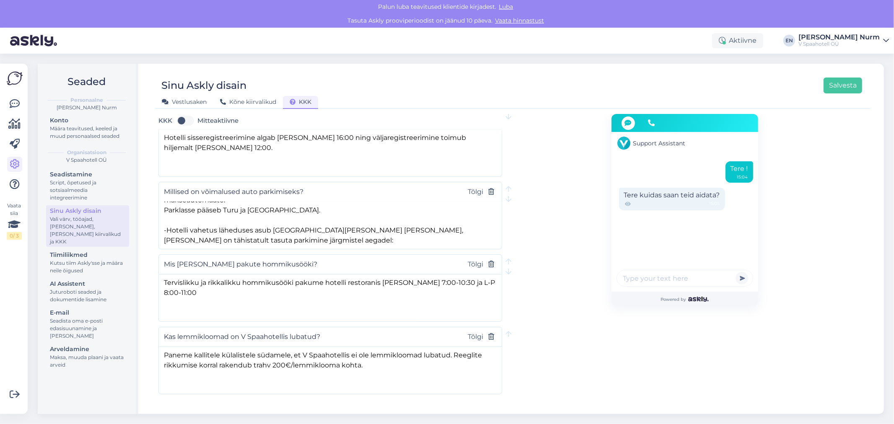
click at [194, 415] on span "[PERSON_NAME] uus küsimus" at bounding box center [223, 420] width 103 height 10
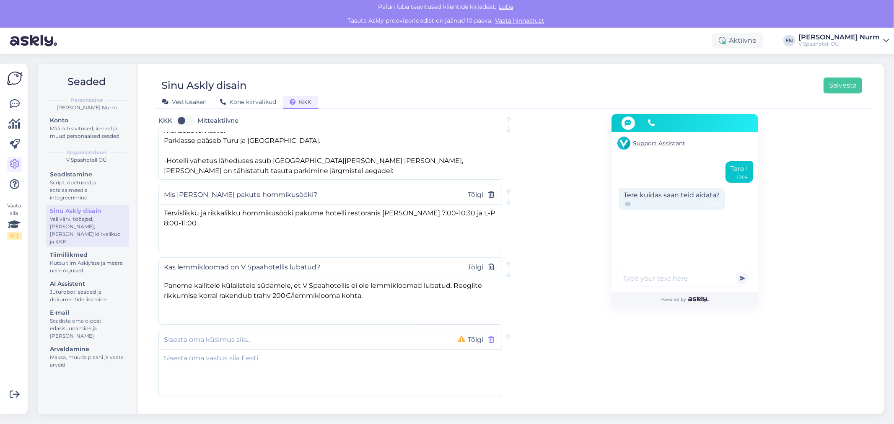
click at [492, 337] on icon "button" at bounding box center [491, 340] width 6 height 7
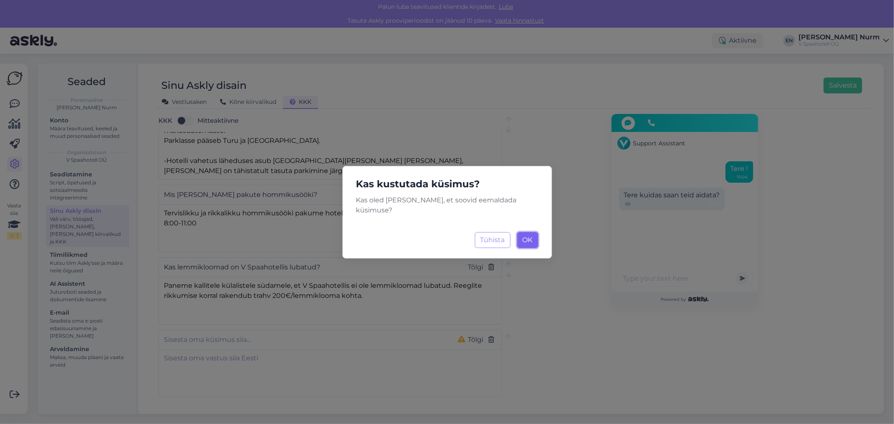
click at [527, 236] on span "OK" at bounding box center [528, 240] width 10 height 8
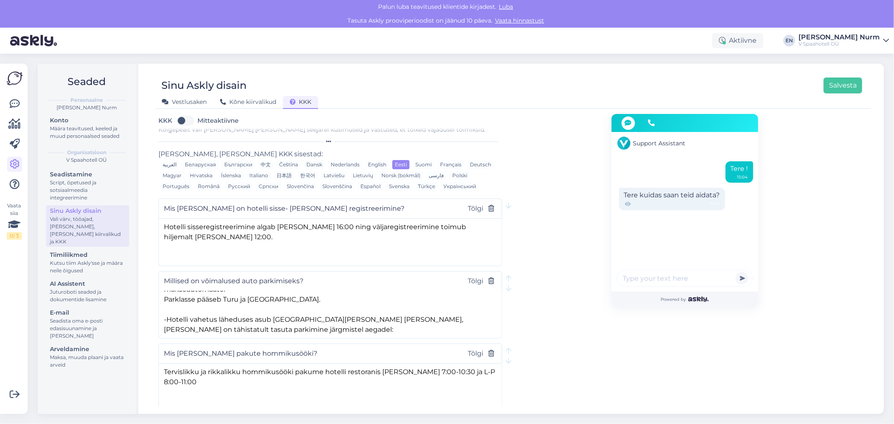
scroll to position [0, 0]
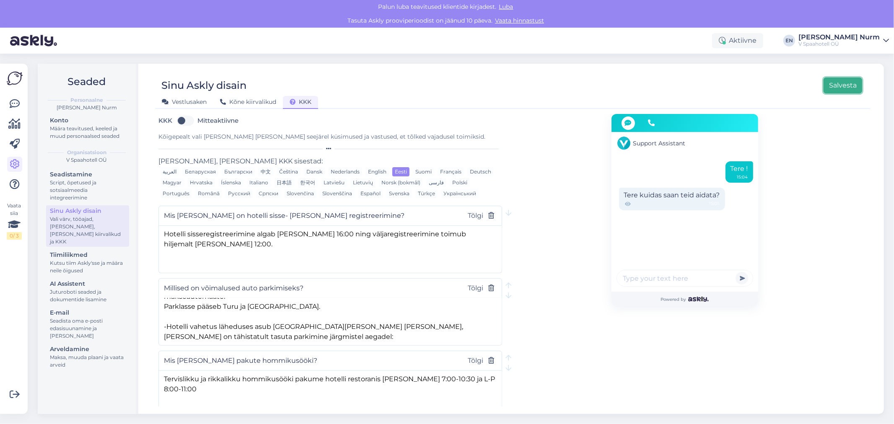
click at [845, 84] on button "Salvesta" at bounding box center [843, 86] width 39 height 16
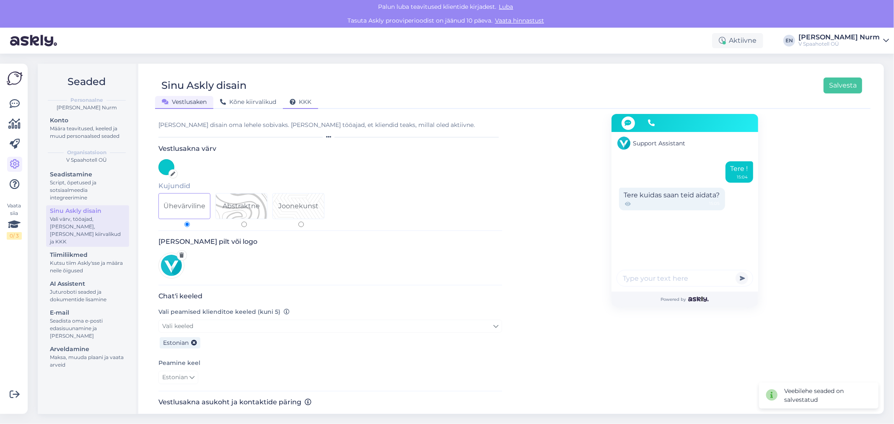
click at [304, 100] on span "KKK" at bounding box center [301, 102] width 22 height 8
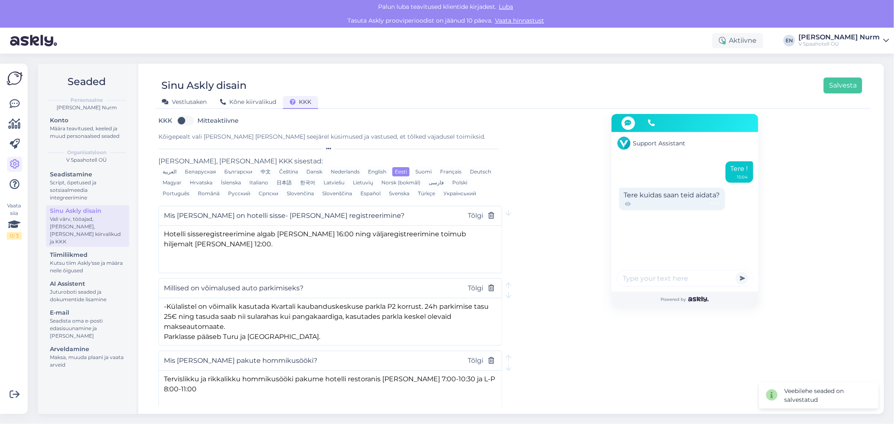
click at [197, 117] on label "Mitteaktiivne" at bounding box center [217, 120] width 41 height 13
click at [185, 117] on input "Mitteaktiivne" at bounding box center [185, 120] width 21 height 13
checkbox input "true"
click at [849, 86] on button "Salvesta" at bounding box center [843, 86] width 39 height 16
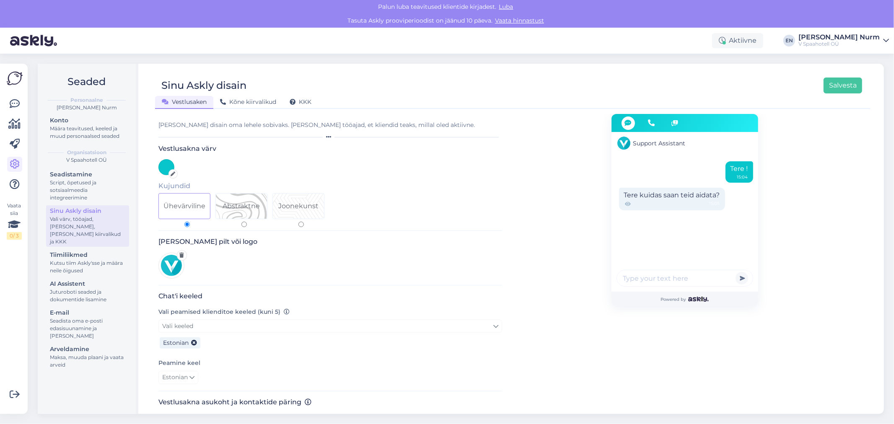
click at [288, 94] on div "Vestlusaken Kõne kiirvalikud KKK" at bounding box center [508, 100] width 707 height 15
click at [297, 96] on div "KKK" at bounding box center [300, 102] width 35 height 13
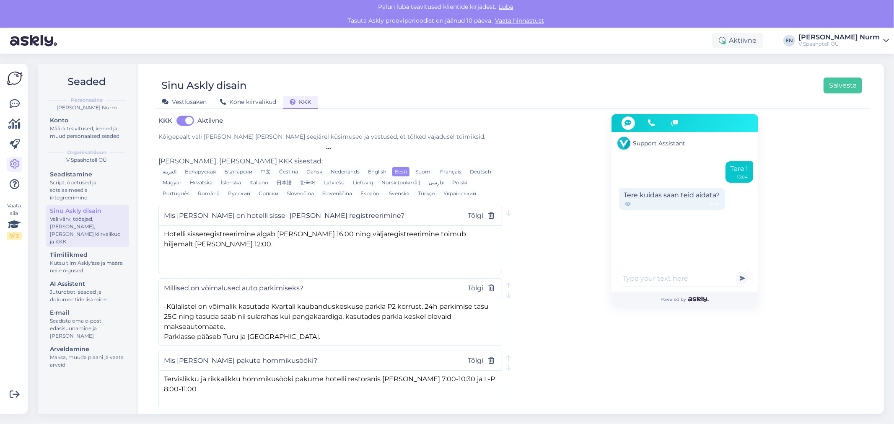
click at [240, 210] on input "Mis [PERSON_NAME] on hotelli sisse- [PERSON_NAME] registreerimine?" at bounding box center [309, 215] width 291 height 11
type input "Mis [PERSON_NAME] on hotelli sisse- ja väljaregistreerimine?"
click at [844, 86] on button "Salvesta" at bounding box center [843, 86] width 39 height 16
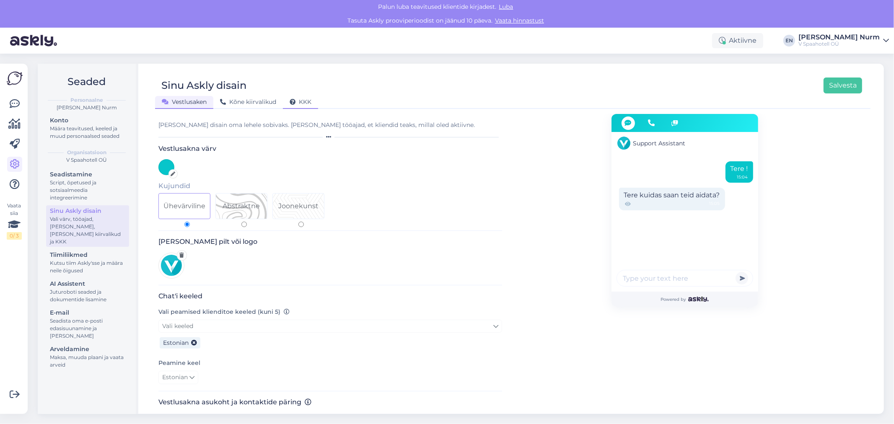
click at [291, 101] on icon at bounding box center [293, 102] width 6 height 6
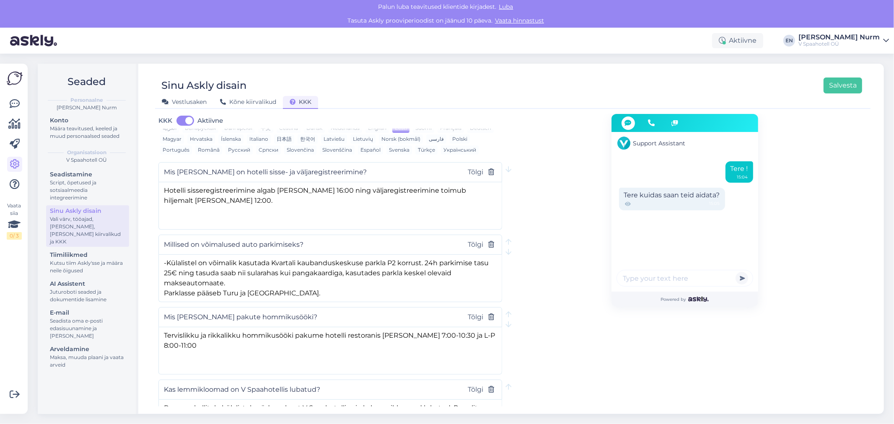
scroll to position [96, 0]
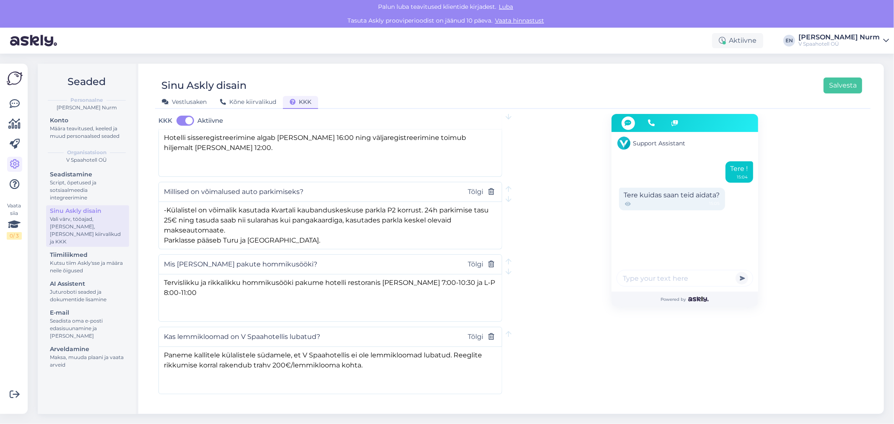
click at [206, 415] on span "[PERSON_NAME] uus küsimus" at bounding box center [223, 420] width 103 height 10
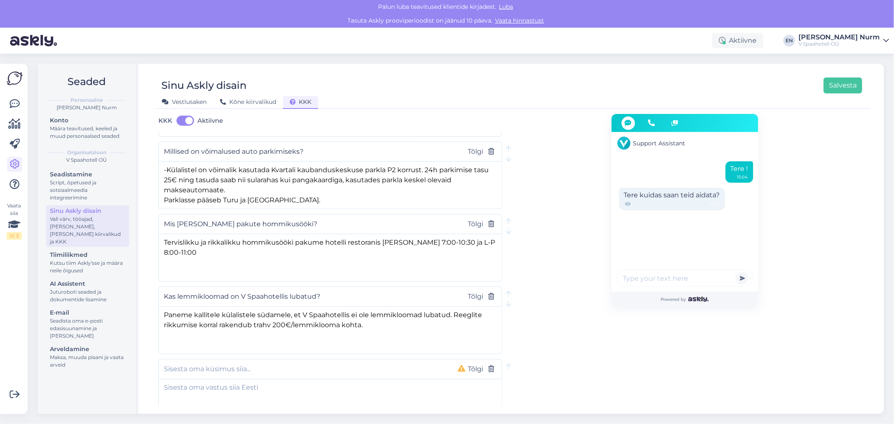
scroll to position [166, 0]
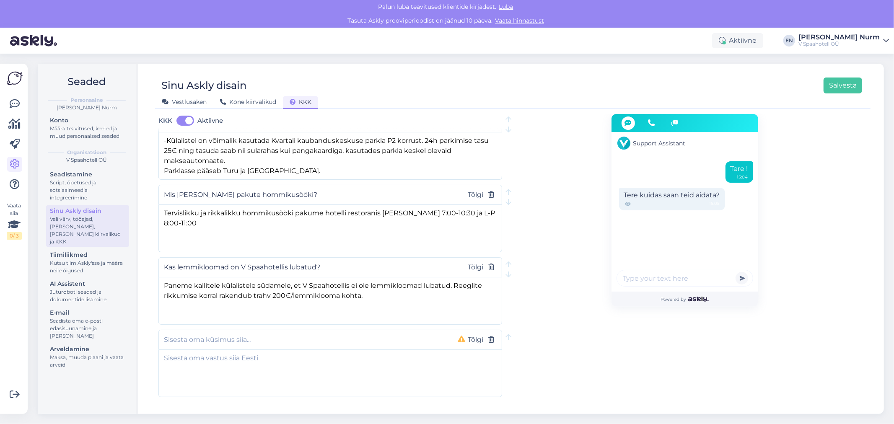
click at [214, 335] on input "text" at bounding box center [304, 340] width 280 height 11
type input "Mis kellani on avatud V Spa vee- ja saunamaailm ning Heaolumaailm?"
click at [259, 350] on textarea at bounding box center [330, 372] width 343 height 44
paste textarea "Vee- ja saunakeskus E-L 10-22, P 10-20"
click at [186, 350] on textarea "Vee- ja saunakeskus E-L 10-22, P 10-20" at bounding box center [330, 372] width 343 height 44
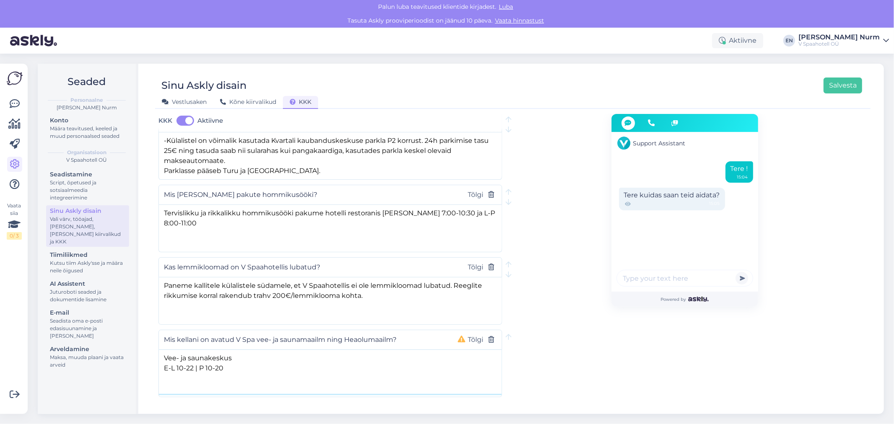
click at [225, 350] on textarea "Vee- ja saunakeskus E-L 10-22 | P 10-20" at bounding box center [330, 372] width 343 height 44
type textarea "Vee- ja saunakeskus E-L 10-22 | P 10-20"
drag, startPoint x: 200, startPoint y: 321, endPoint x: 368, endPoint y: 324, distance: 168.6
click at [368, 335] on input "Mis kellani on avatud V Spa vee- ja saunamaailm ning Heaolumaailm?" at bounding box center [304, 340] width 280 height 11
click at [352, 330] on div "Mis kellani on avatud V Spa vee- ja saunamaailm ning Heaolumaailm? Tõlgi" at bounding box center [330, 340] width 344 height 20
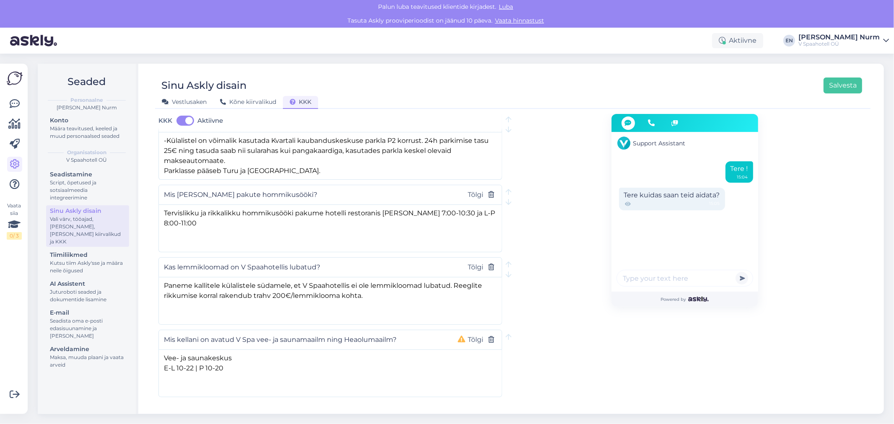
click at [337, 335] on input "Mis kellani on avatud V Spa vee- ja saunamaailm ning Heaolumaailm?" at bounding box center [304, 340] width 280 height 11
type input "Mis kellani on avatud V Spa vee- ja saunamaailm ning Heaolumaailm?"
click at [200, 350] on textarea "Vee- ja saunakeskus E-L 10-22 | P 10-20" at bounding box center [330, 372] width 343 height 44
drag, startPoint x: 216, startPoint y: 345, endPoint x: 164, endPoint y: 347, distance: 52.4
click at [164, 350] on textarea "Vee- ja saunakeskus E-L 10-22 | P 10-20" at bounding box center [330, 372] width 343 height 44
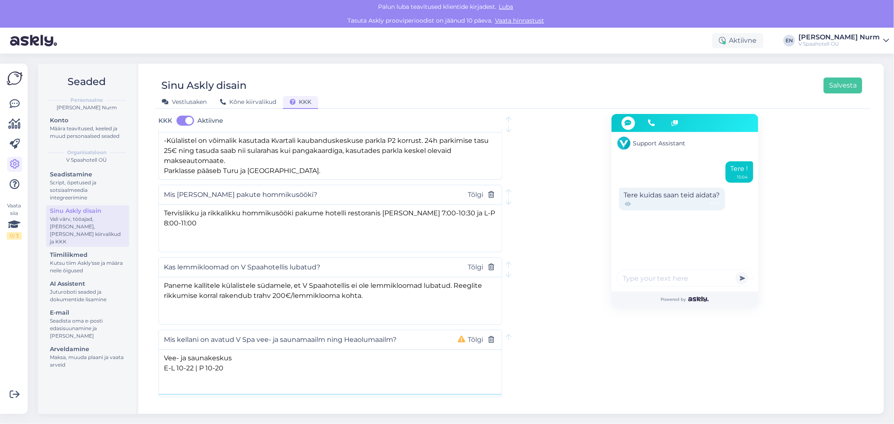
click at [172, 350] on textarea "Vee- ja saunakeskus E-L 10-22 | P 10-20" at bounding box center [330, 372] width 343 height 44
click at [173, 350] on textarea "Vee- ja saunakeskus E-L 10-22 | P 10-20" at bounding box center [330, 372] width 343 height 44
click at [185, 335] on input "Mis kellani on avatud V Spa vee- ja saunamaailm ning Heaolumaailm?" at bounding box center [304, 340] width 280 height 11
click at [358, 330] on div "Mis kellani on avatud V Spa vee- ja saunamaailm ning Heaolumaailm? Tõlgi" at bounding box center [330, 340] width 344 height 20
click at [358, 335] on input "Mis kellani on avatud V Spa vee- ja saunamaailm ning Heaolumaailm?" at bounding box center [304, 340] width 280 height 11
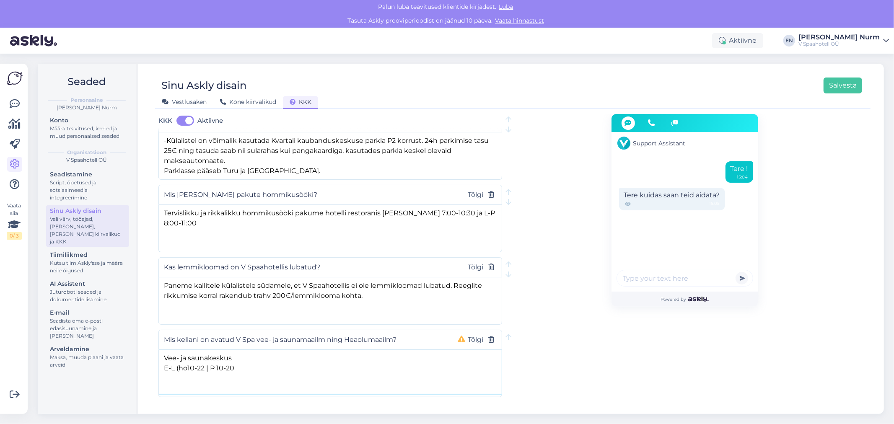
click at [234, 350] on textarea "Vee- ja saunakeskus E-L (ho10-22 | P 10-20" at bounding box center [330, 372] width 343 height 44
drag, startPoint x: 222, startPoint y: 345, endPoint x: 128, endPoint y: 324, distance: 96.1
click at [128, 324] on div "Seaded Personaalne [PERSON_NAME] Määra teavitused, keeled ja muud personaalsed …" at bounding box center [461, 239] width 846 height 350
paste textarea "Spa vee- ja saunamaailm E - L saabudes 16:00 – 22:00 | P 16:00 – 20:00 | lahkud…"
drag, startPoint x: 166, startPoint y: 343, endPoint x: 341, endPoint y: 348, distance: 175.7
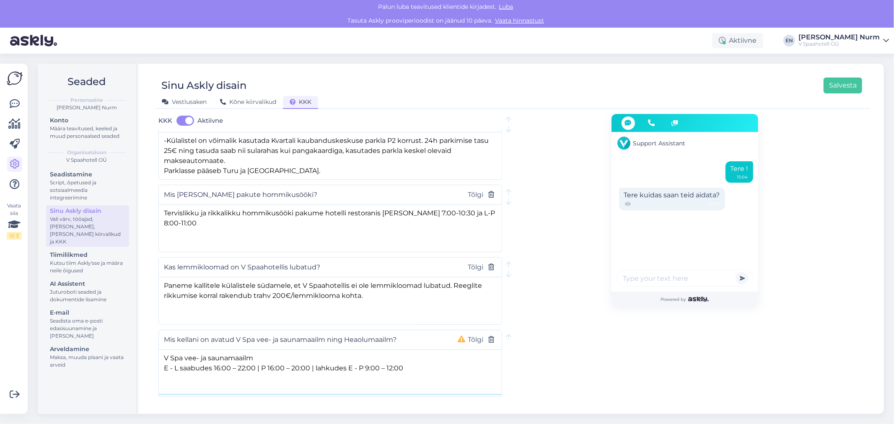
click at [341, 350] on textarea "V Spa vee- ja saunamaailm E - L saabudes 16:00 – 22:00 | P 16:00 – 20:00 | lahk…" at bounding box center [330, 372] width 343 height 44
click at [312, 358] on textarea "V Spa vee- ja saunamaailm E - L saabudes 16:00 – 22:00 | P 16:00 – 20:00 | lahk…" at bounding box center [330, 372] width 343 height 44
drag, startPoint x: 275, startPoint y: 343, endPoint x: 368, endPoint y: 344, distance: 93.5
click at [368, 350] on textarea "V Spa vee- ja saunamaailm E - L saabudes 16:00 – 22:00 | P 16:00 – 20:00 | lahk…" at bounding box center [330, 372] width 343 height 44
click at [366, 350] on textarea "V Spa vee- ja saunamaailm E - L saabudes 16:00 – 22:00 | P 16:00 – 20:00 | lahk…" at bounding box center [330, 372] width 343 height 44
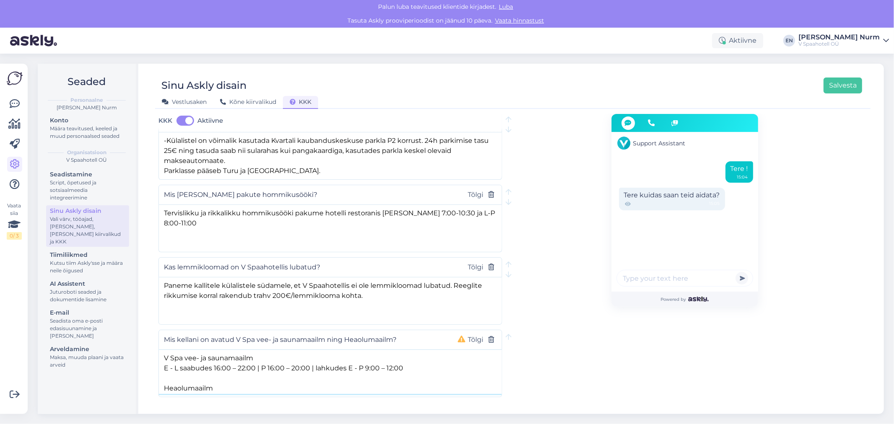
paste textarea "E-L 9-21, P 9-20"
click at [184, 367] on textarea "V Spa vee- ja saunamaailm E - L saabudes 16:00 – 22:00 | P 16:00 – 20:00 | lahk…" at bounding box center [330, 372] width 343 height 44
click at [273, 366] on textarea "V Spa vee- ja saunamaailm E - L saabudes 16:00 – 22:00 | P 16:00 – 20:00 | lahk…" at bounding box center [330, 372] width 343 height 44
type textarea "V Spa vee- ja saunamaailm E - L saabudes 16:00 – 22:00 | P 16:00 – 20:00 | lahk…"
click at [478, 335] on button "Tõlgi" at bounding box center [475, 340] width 21 height 11
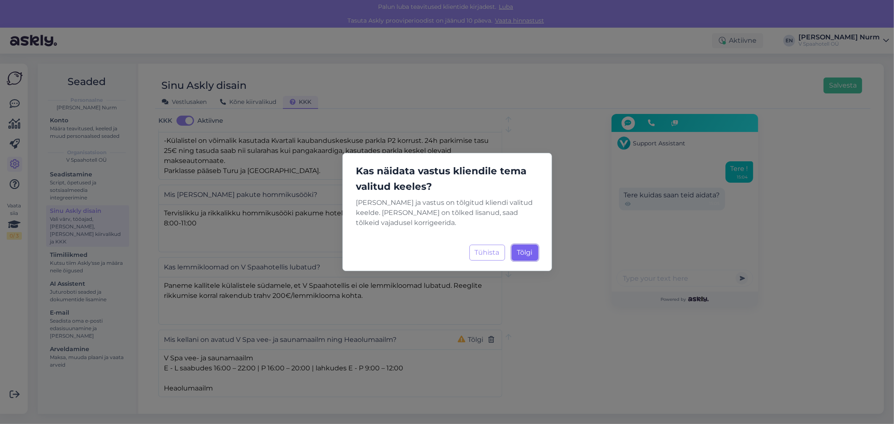
click at [526, 249] on span "Tõlgi" at bounding box center [525, 253] width 16 height 8
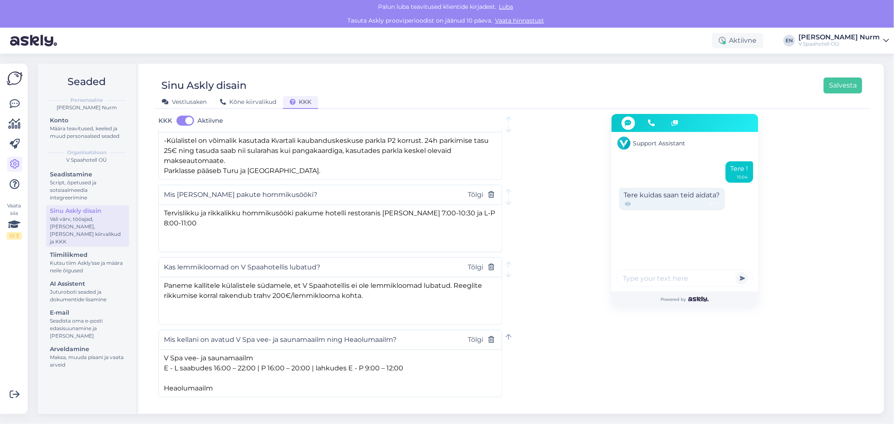
click at [508, 334] on icon at bounding box center [509, 337] width 6 height 7
type input "Mis kellani on avatud V Spa vee- ja saunamaailm ning Heaolumaailm?"
type textarea "V Spa vee- ja saunamaailm E - L saabudes 16:00 – 22:00 | P 16:00 – 20:00 | lahk…"
type input "Kas lemmikloomad on V Spaahotellis lubatud?"
type textarea "Paneme kallitele külalistele südamele, et V Spaahotellis ei ole lemmikloomad lu…"
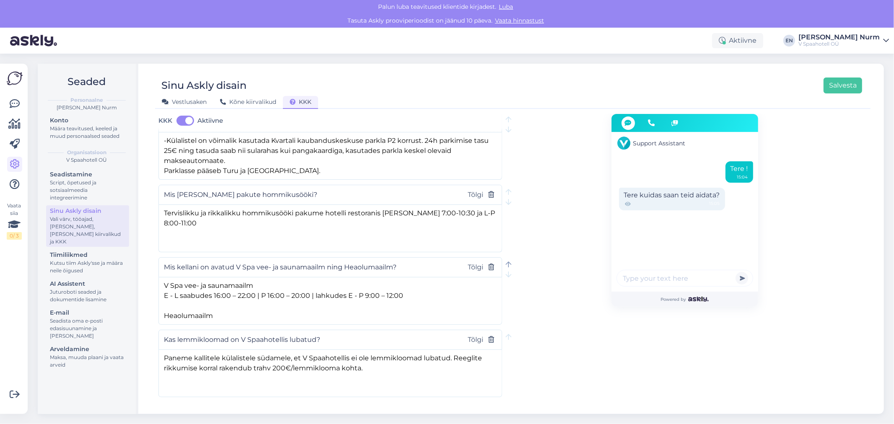
click at [509, 260] on div at bounding box center [509, 265] width 6 height 10
type input "Mis kellani on avatud V Spa vee- ja saunamaailm ning Heaolumaailm?"
type textarea "V Spa vee- ja saunamaailm E - L saabudes 16:00 – 22:00 | P 16:00 – 20:00 | lahk…"
type input "Mis [PERSON_NAME] pakute hommikusööki?"
type textarea "Tervislikku ja rikkalikku hommikusööki pakume hotelli restoranis [PERSON_NAME] …"
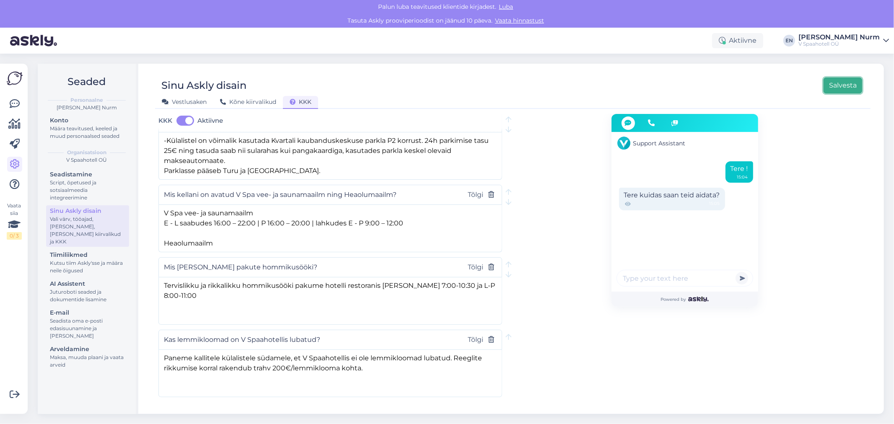
click at [843, 89] on button "Salvesta" at bounding box center [843, 86] width 39 height 16
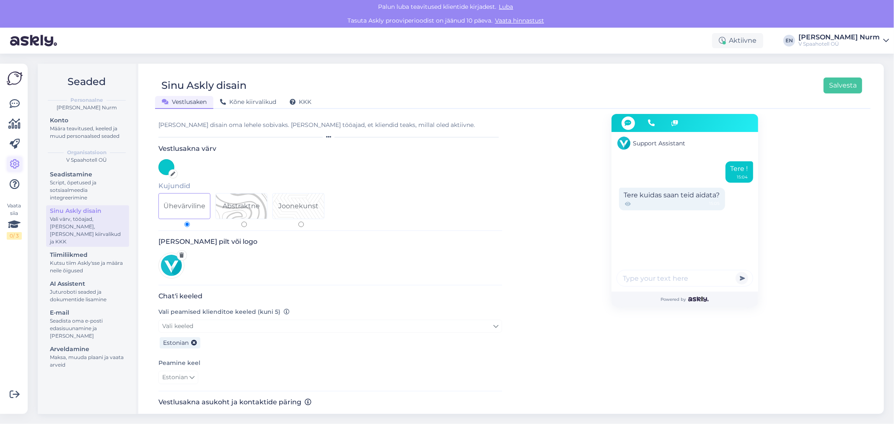
click at [20, 166] on link at bounding box center [14, 164] width 15 height 15
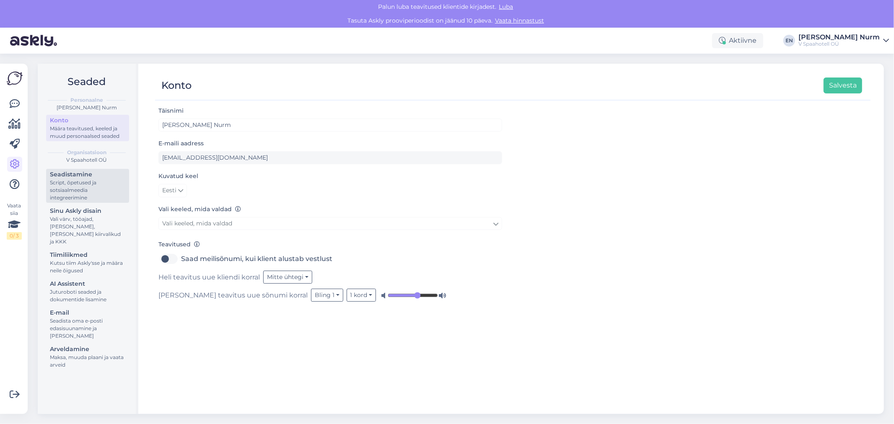
click at [73, 179] on div "Script, õpetused ja sotsiaalmeedia integreerimine" at bounding box center [87, 190] width 75 height 23
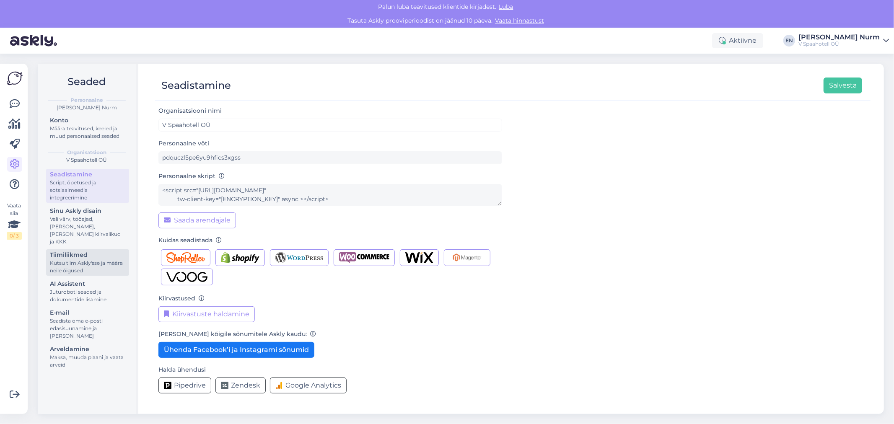
click at [78, 260] on div "Kutsu tiim Askly'sse ja määra neile õigused" at bounding box center [87, 267] width 75 height 15
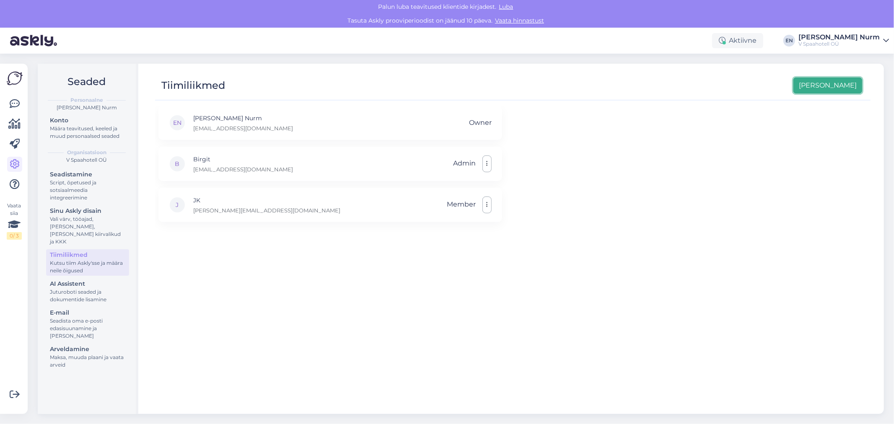
click at [845, 86] on button "[PERSON_NAME]" at bounding box center [828, 86] width 69 height 16
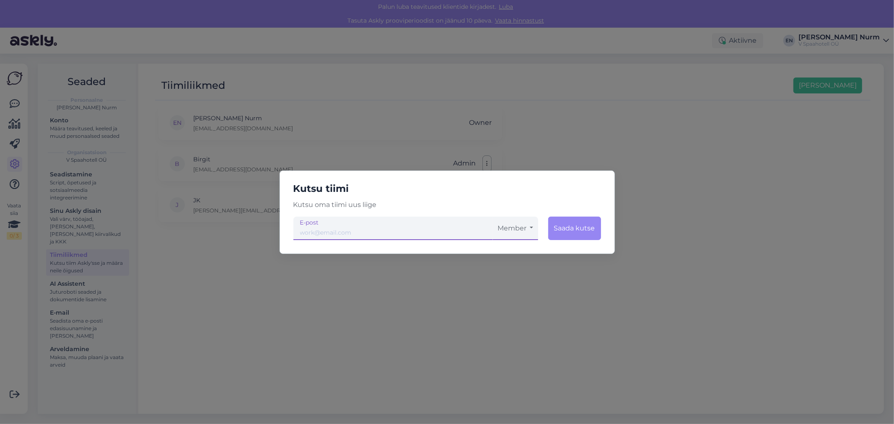
click at [309, 229] on input "email" at bounding box center [393, 228] width 200 height 23
type input "[EMAIL_ADDRESS][DOMAIN_NAME]"
click at [512, 229] on button "Member" at bounding box center [515, 228] width 45 height 23
click at [519, 266] on link "Admin" at bounding box center [515, 272] width 45 height 21
click at [569, 229] on button "Saada kutse" at bounding box center [574, 228] width 54 height 23
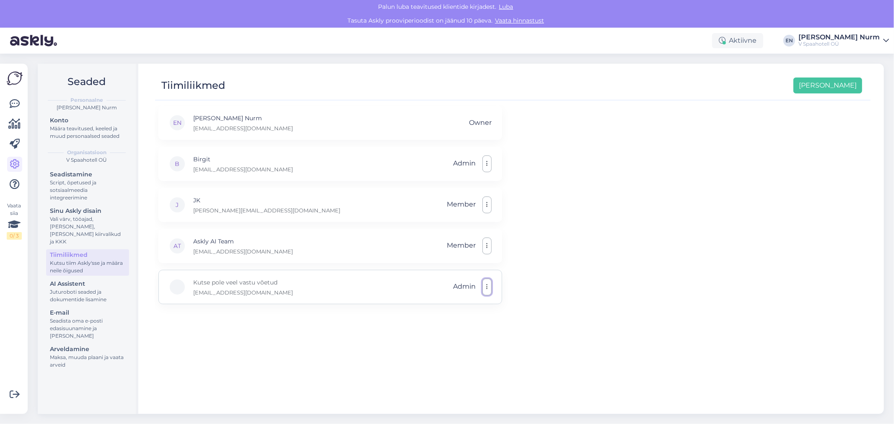
click at [485, 279] on button "button" at bounding box center [487, 287] width 9 height 17
click at [587, 279] on div "EN [PERSON_NAME] Nurm [EMAIL_ADDRESS][DOMAIN_NAME] Owner B [PERSON_NAME] [PERSO…" at bounding box center [513, 256] width 716 height 301
click at [600, 239] on div "EN [PERSON_NAME] Nurm [EMAIL_ADDRESS][DOMAIN_NAME] Owner B [PERSON_NAME] [PERSO…" at bounding box center [513, 256] width 716 height 301
